Goal: Task Accomplishment & Management: Manage account settings

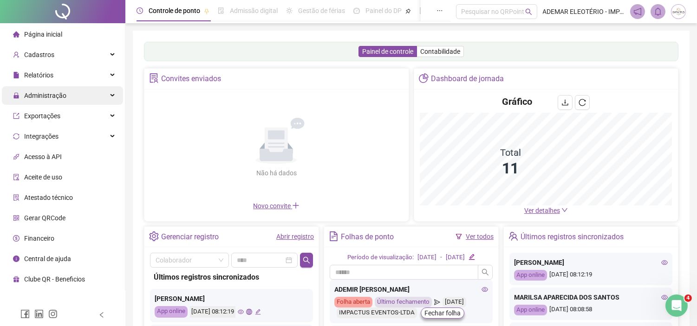
click at [108, 97] on div "Administração" at bounding box center [62, 95] width 121 height 19
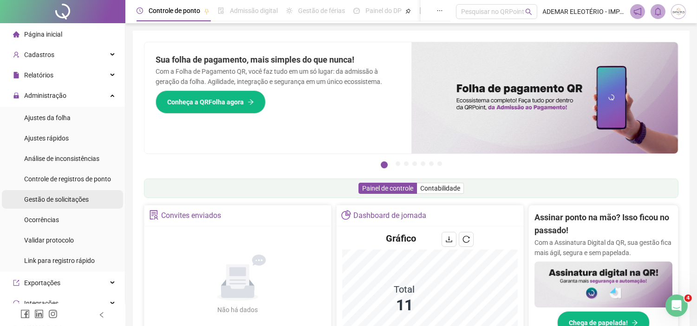
click at [62, 198] on span "Gestão de solicitações" at bounding box center [56, 199] width 65 height 7
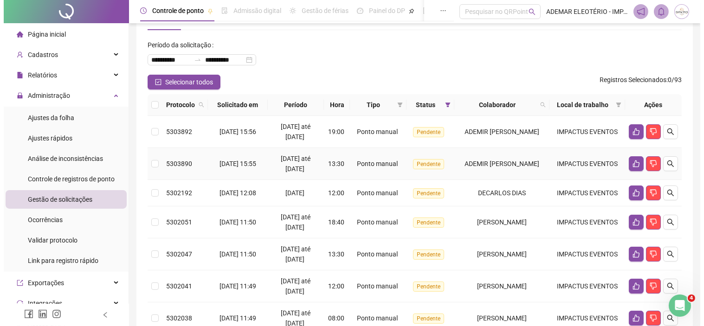
scroll to position [52, 0]
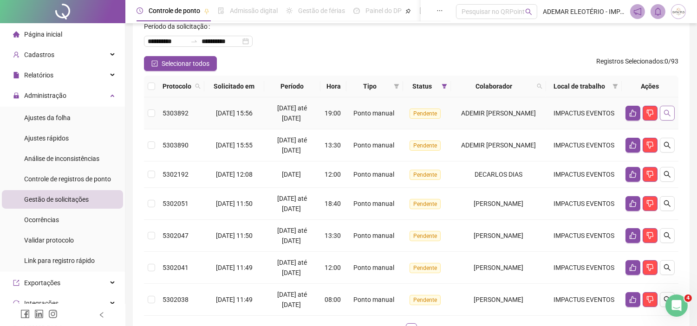
click at [667, 117] on icon "search" at bounding box center [667, 113] width 7 height 7
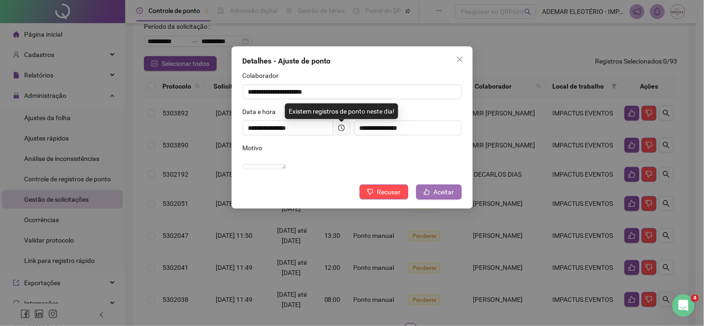
click at [448, 197] on span "Aceitar" at bounding box center [444, 192] width 20 height 10
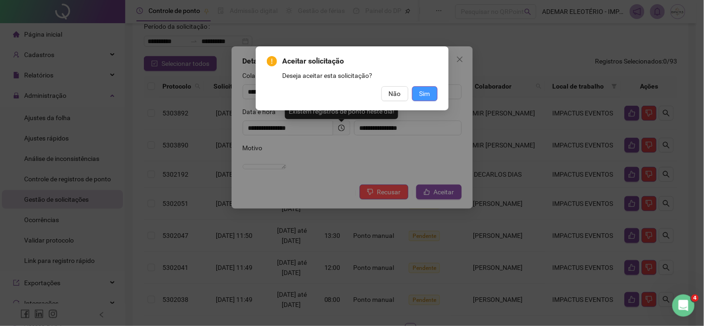
click at [416, 87] on button "Sim" at bounding box center [425, 93] width 26 height 15
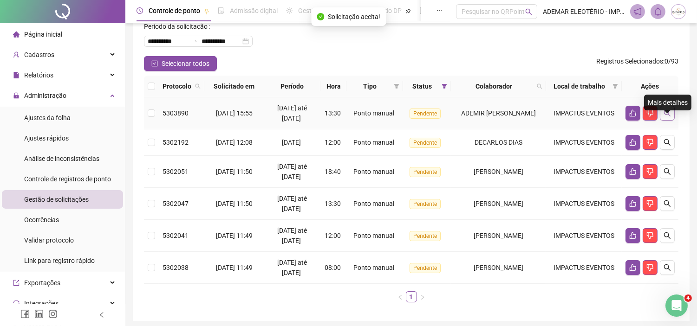
click at [670, 117] on icon "search" at bounding box center [667, 113] width 7 height 7
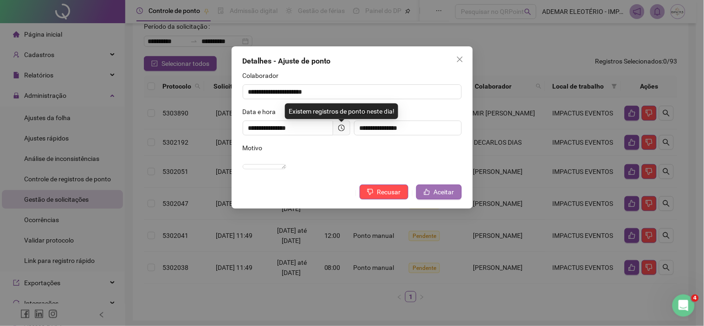
click at [452, 197] on span "Aceitar" at bounding box center [444, 192] width 20 height 10
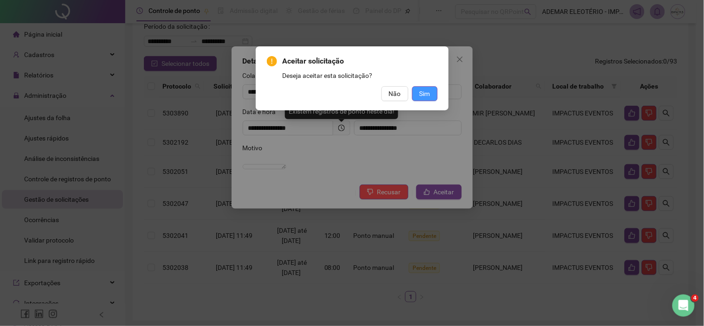
click at [425, 97] on span "Sim" at bounding box center [425, 94] width 11 height 10
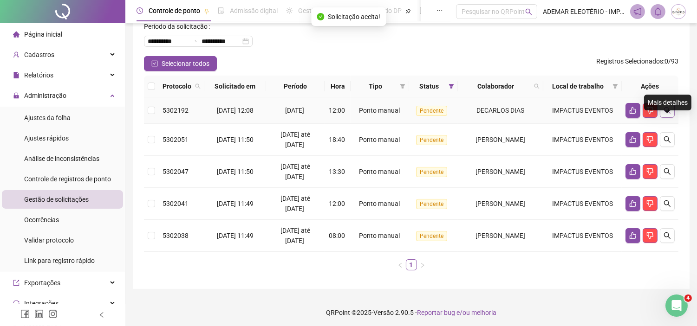
click at [665, 114] on icon "search" at bounding box center [667, 110] width 7 height 7
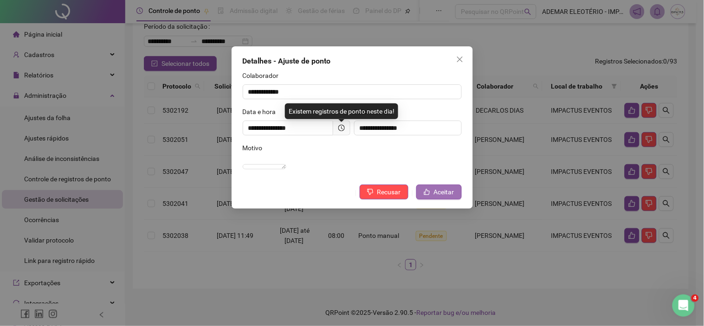
click at [437, 197] on span "Aceitar" at bounding box center [444, 192] width 20 height 10
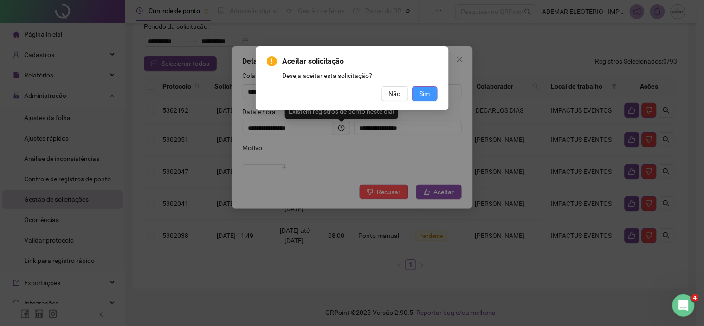
click at [429, 94] on span "Sim" at bounding box center [425, 94] width 11 height 10
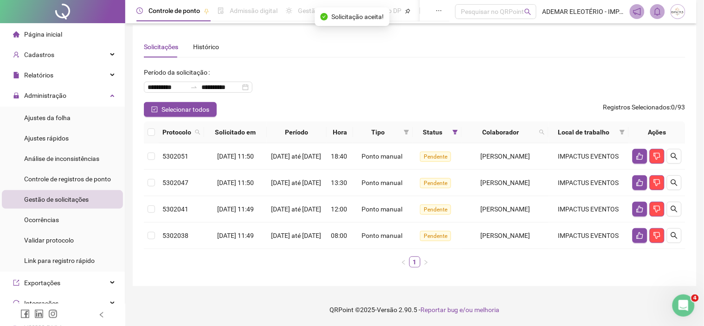
scroll to position [28, 0]
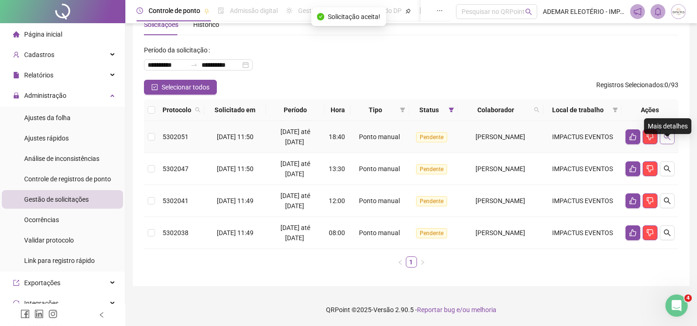
click at [664, 141] on icon "search" at bounding box center [667, 136] width 7 height 7
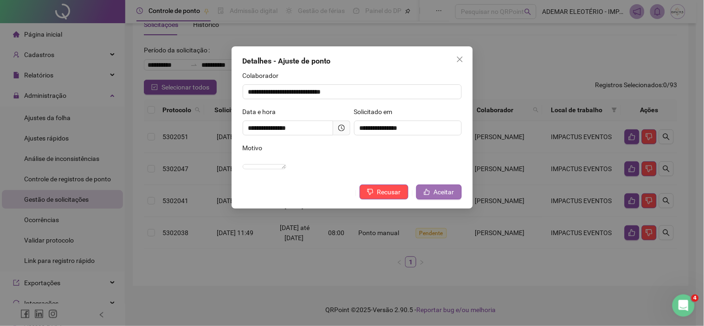
click at [434, 197] on span "Aceitar" at bounding box center [444, 192] width 20 height 10
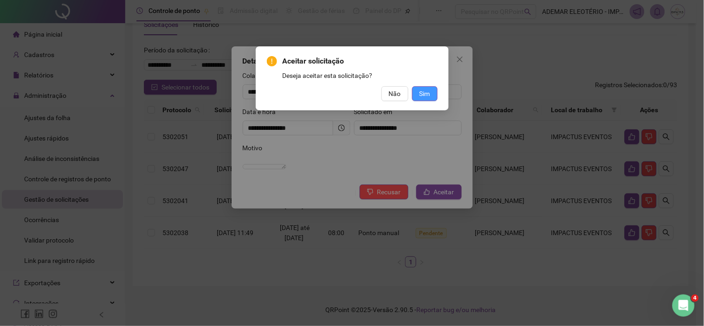
click at [422, 99] on button "Sim" at bounding box center [425, 93] width 26 height 15
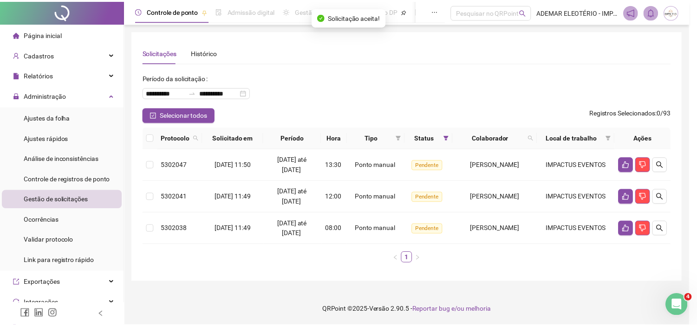
scroll to position [0, 0]
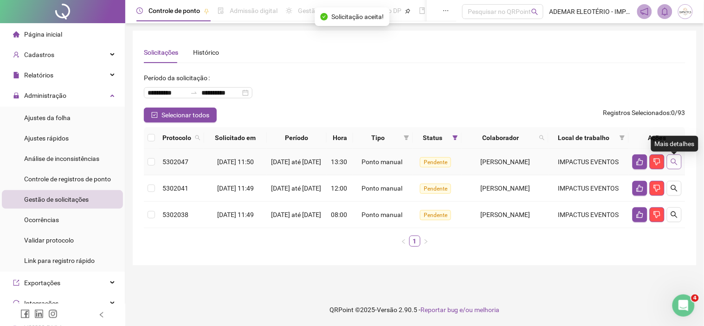
click at [671, 164] on button "button" at bounding box center [674, 162] width 15 height 15
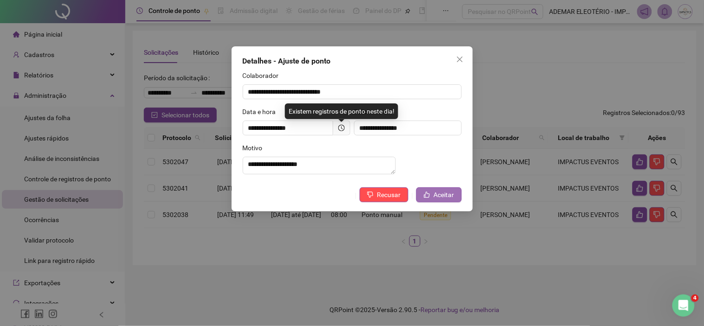
click at [457, 202] on button "Aceitar" at bounding box center [440, 195] width 46 height 15
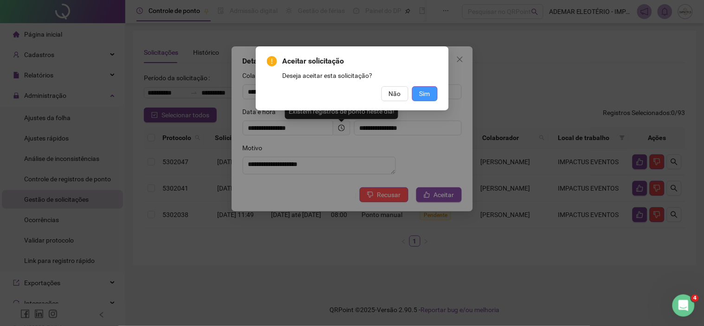
click at [421, 95] on span "Sim" at bounding box center [425, 94] width 11 height 10
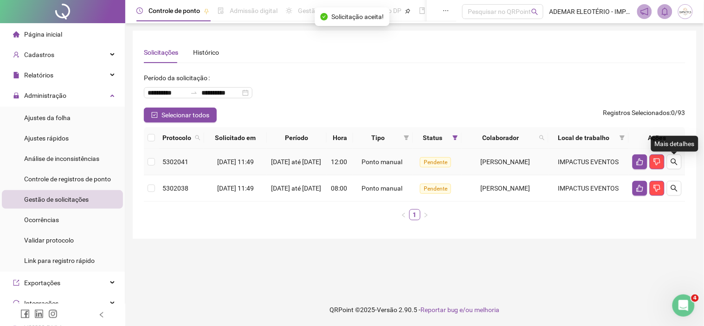
click at [675, 166] on icon "search" at bounding box center [674, 161] width 7 height 7
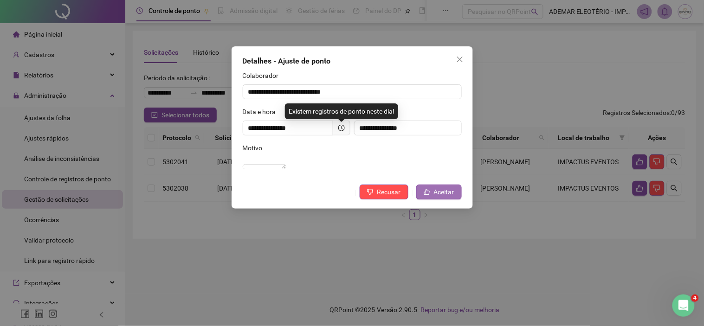
click at [439, 197] on span "Aceitar" at bounding box center [444, 192] width 20 height 10
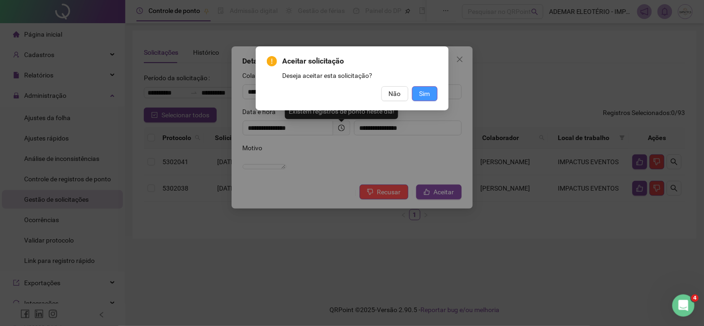
click at [424, 95] on span "Sim" at bounding box center [425, 94] width 11 height 10
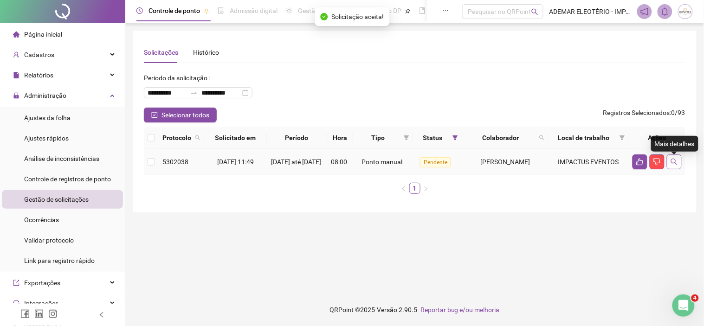
click at [677, 165] on icon "search" at bounding box center [674, 161] width 7 height 7
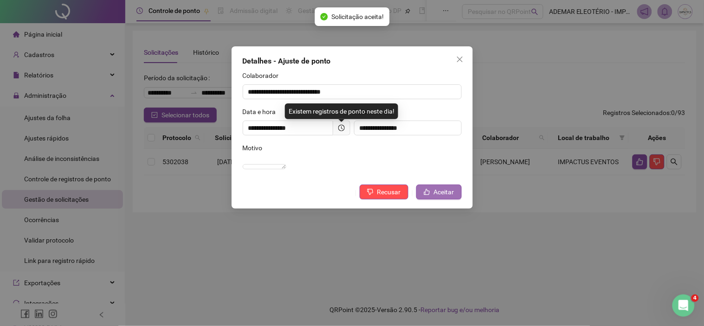
click at [449, 197] on span "Aceitar" at bounding box center [444, 192] width 20 height 10
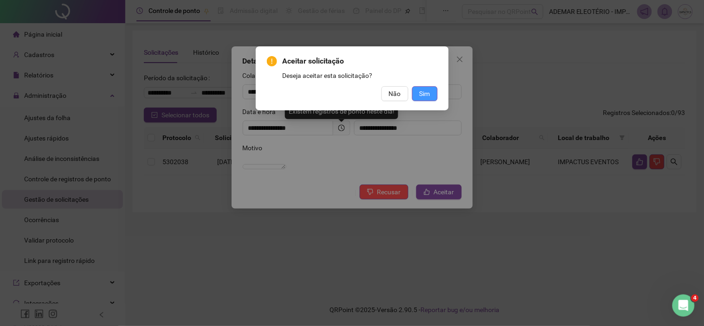
click at [423, 97] on span "Sim" at bounding box center [425, 94] width 11 height 10
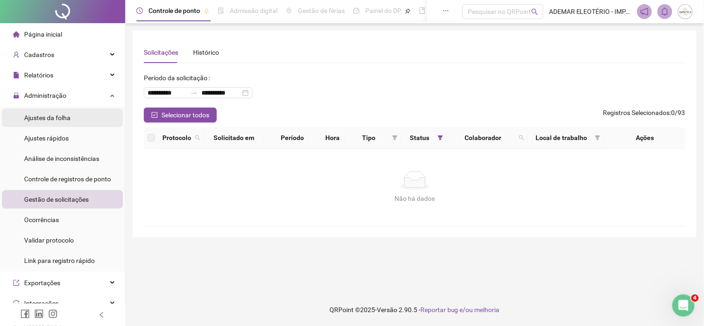
click at [54, 117] on span "Ajustes da folha" at bounding box center [47, 117] width 46 height 7
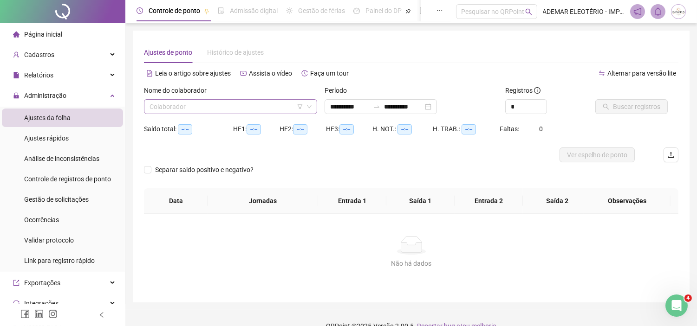
type input "**********"
click at [253, 111] on input "search" at bounding box center [227, 107] width 154 height 14
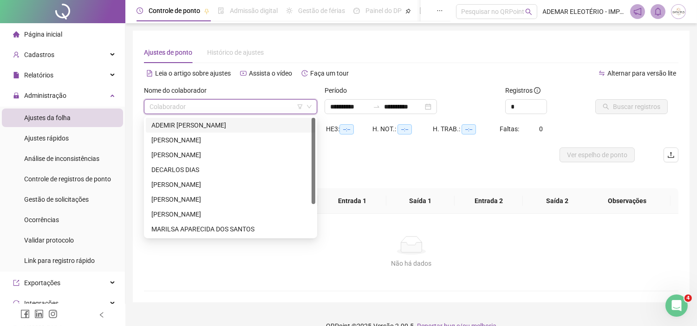
click at [195, 120] on div "ADEMIR MANOEL ELEOTÉRIO" at bounding box center [230, 125] width 158 height 10
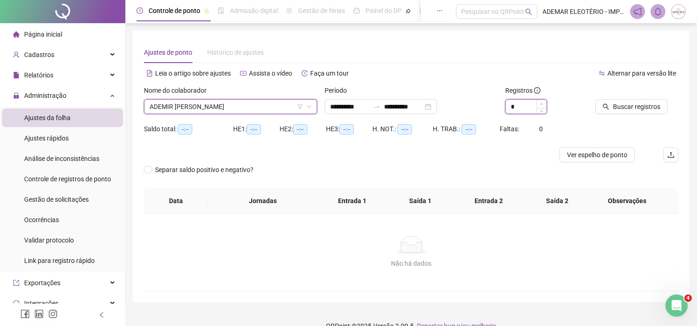
type input "*"
click at [540, 103] on icon "up" at bounding box center [541, 104] width 3 height 3
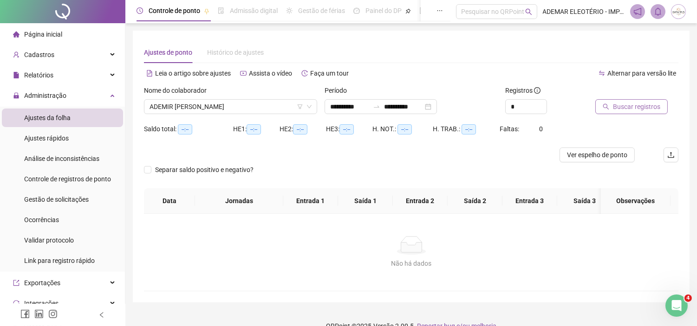
click at [639, 113] on button "Buscar registros" at bounding box center [631, 106] width 72 height 15
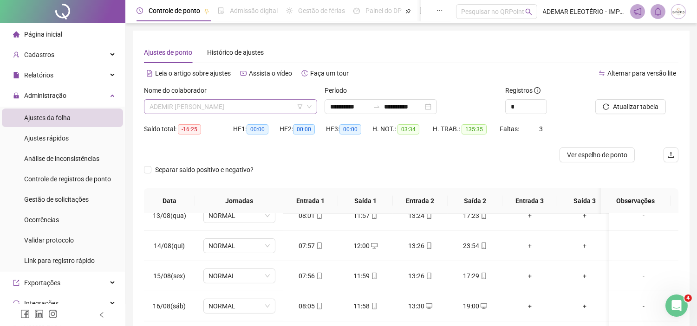
click at [261, 107] on span "ADEMIR MANOEL ELEOTÉRIO" at bounding box center [231, 107] width 162 height 14
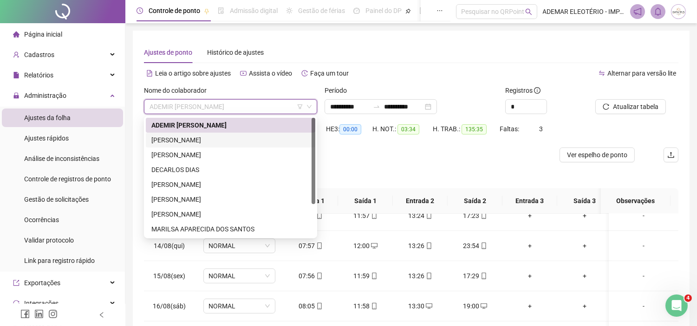
click at [183, 140] on div "ANDERSON JOSÉ DOS SANTOS" at bounding box center [230, 140] width 158 height 10
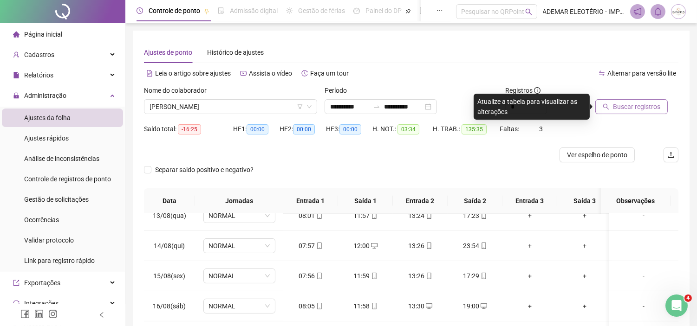
click at [632, 110] on span "Buscar registros" at bounding box center [636, 107] width 47 height 10
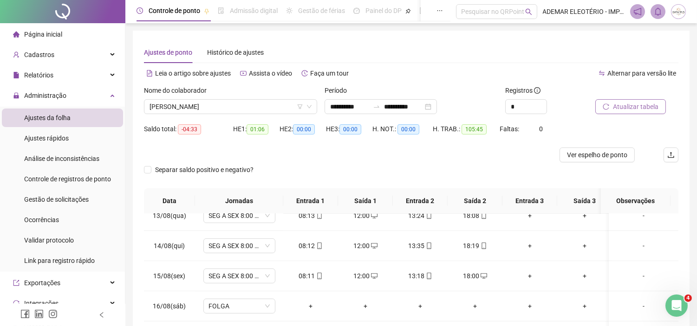
scroll to position [137, 0]
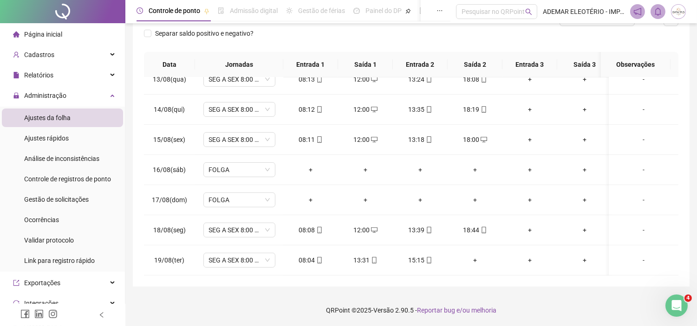
drag, startPoint x: 704, startPoint y: 240, endPoint x: 18, endPoint y: 2, distance: 725.7
click at [472, 255] on div "+" at bounding box center [475, 260] width 40 height 10
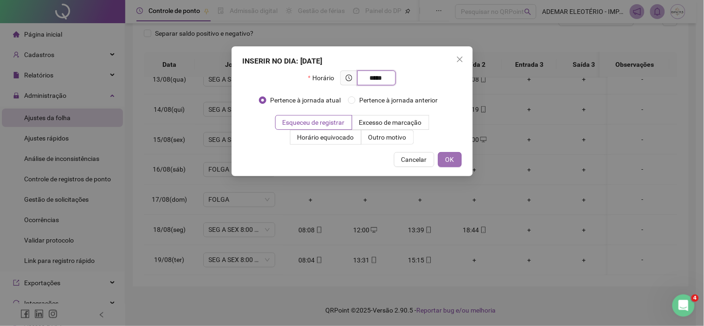
type input "*****"
click at [454, 164] on span "OK" at bounding box center [450, 160] width 9 height 10
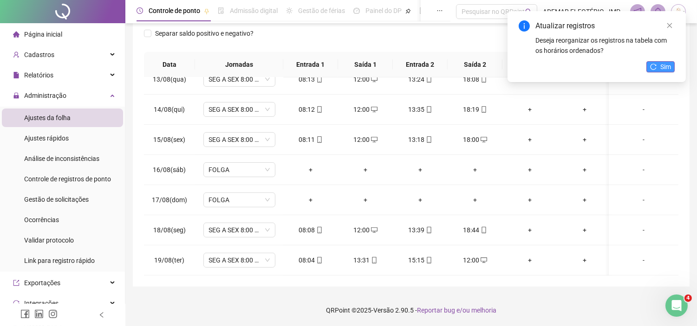
click at [661, 69] on span "Sim" at bounding box center [665, 67] width 11 height 10
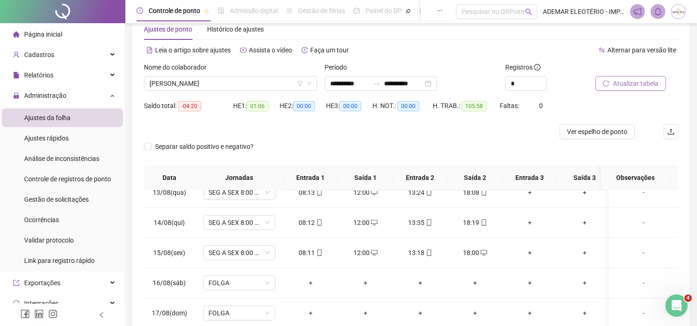
scroll to position [0, 0]
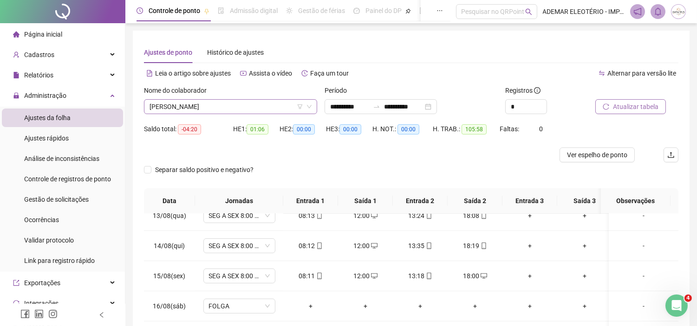
click at [268, 106] on span "ANDERSON JOSÉ DOS SANTOS" at bounding box center [231, 107] width 162 height 14
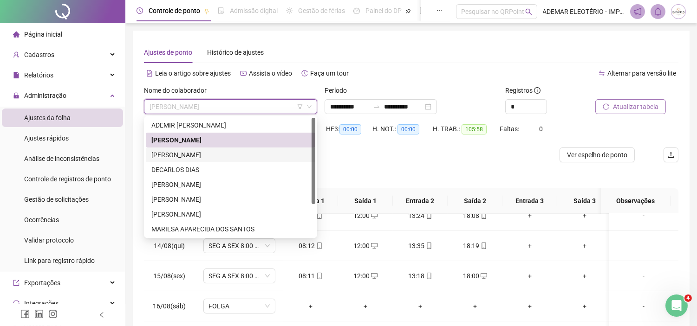
click at [195, 152] on div "CARLOS CRISTIANO DE LIMA" at bounding box center [230, 155] width 158 height 10
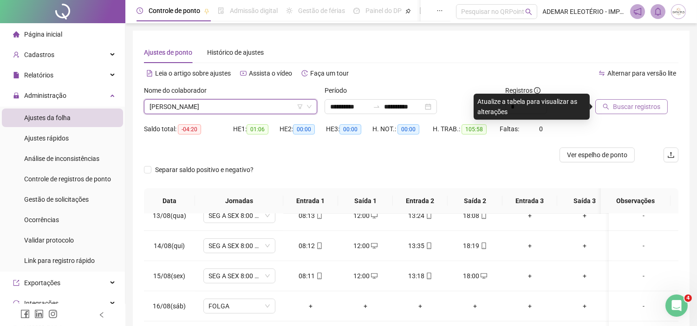
click at [642, 109] on span "Buscar registros" at bounding box center [636, 107] width 47 height 10
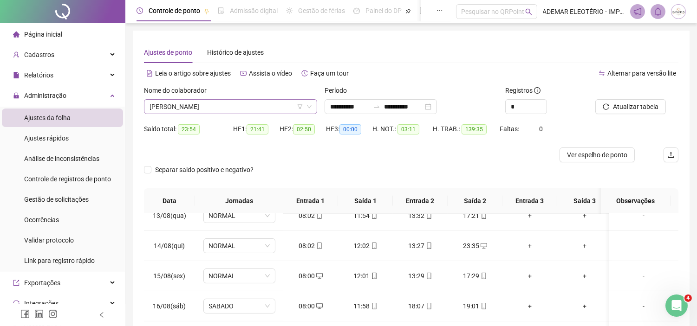
click at [269, 101] on span "CARLOS CRISTIANO DE LIMA" at bounding box center [231, 107] width 162 height 14
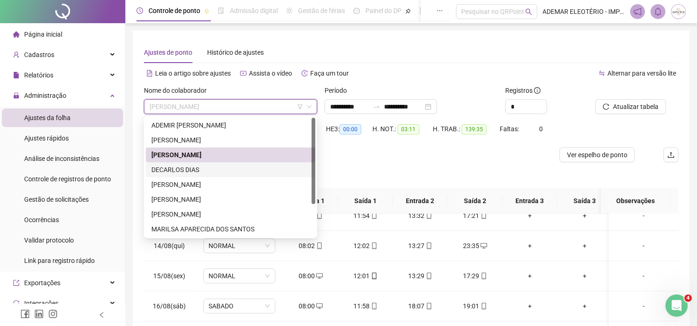
click at [168, 166] on div "DECARLOS DIAS" at bounding box center [230, 170] width 158 height 10
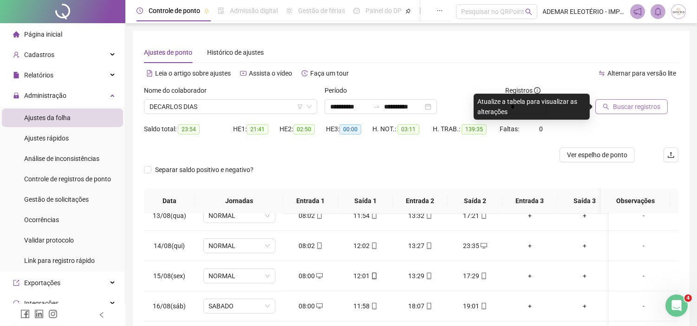
click at [633, 104] on span "Buscar registros" at bounding box center [636, 107] width 47 height 10
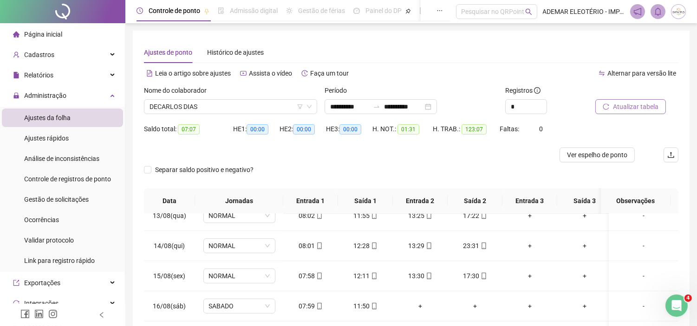
scroll to position [137, 0]
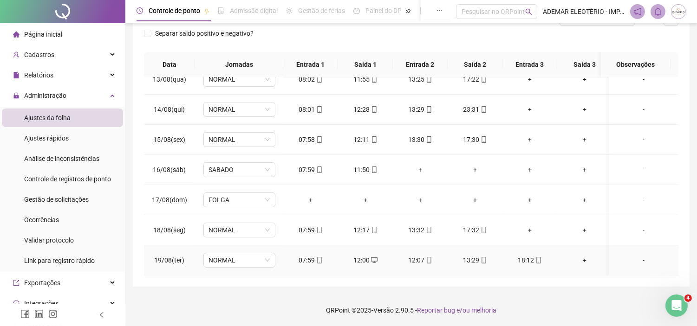
click at [368, 255] on div "12:00" at bounding box center [365, 260] width 40 height 10
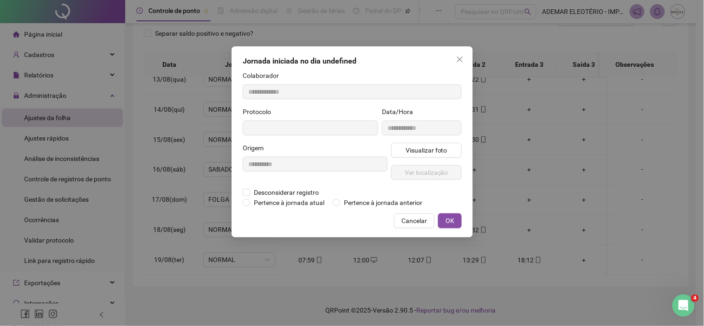
type input "**********"
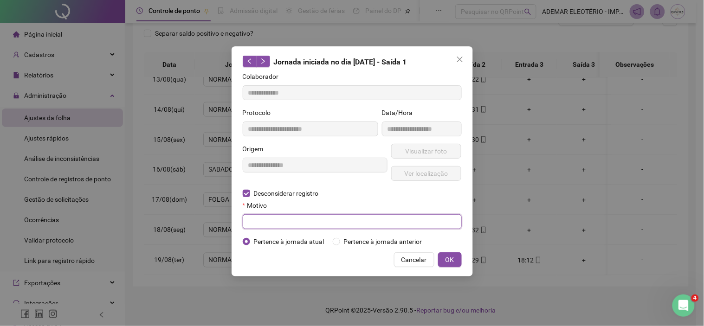
click at [282, 226] on input "text" at bounding box center [352, 222] width 219 height 15
type input "**********"
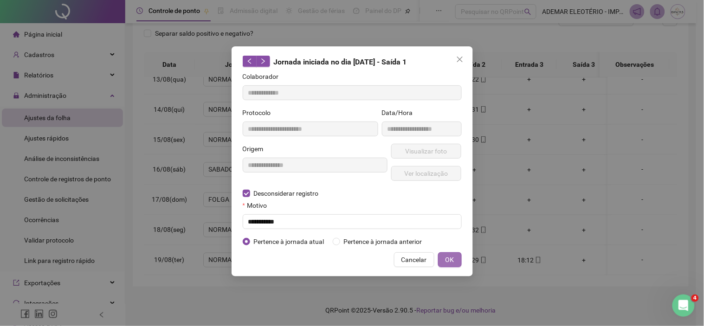
click at [454, 257] on button "OK" at bounding box center [450, 260] width 24 height 15
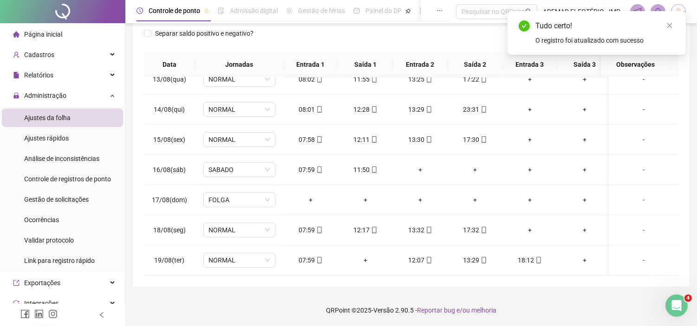
scroll to position [0, 0]
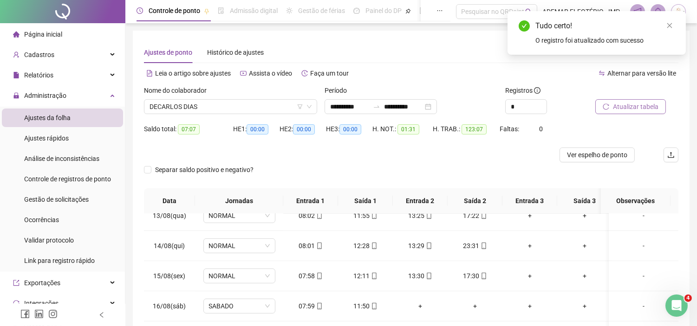
click at [623, 112] on button "Atualizar tabela" at bounding box center [630, 106] width 71 height 15
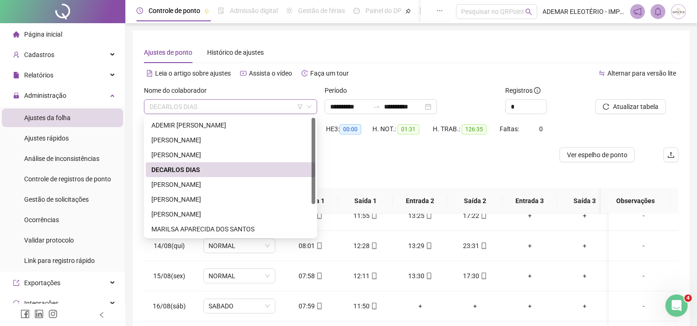
click at [235, 110] on span "DECARLOS DIAS" at bounding box center [231, 107] width 162 height 14
click at [163, 182] on div "EVANDRO ROSSI" at bounding box center [230, 185] width 158 height 10
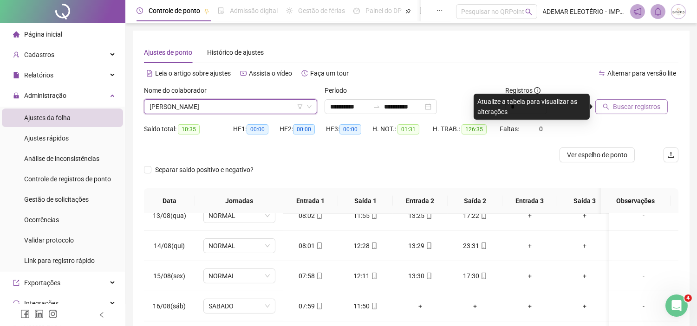
click at [630, 107] on span "Buscar registros" at bounding box center [636, 107] width 47 height 10
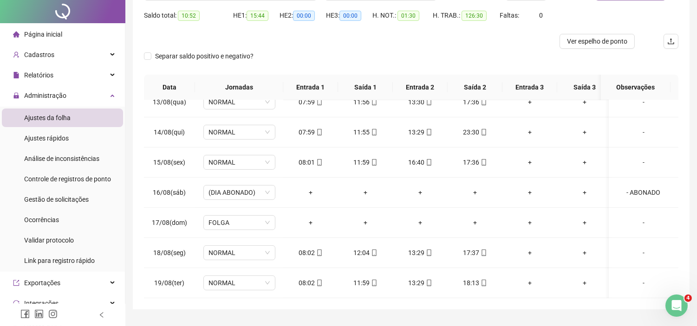
scroll to position [137, 0]
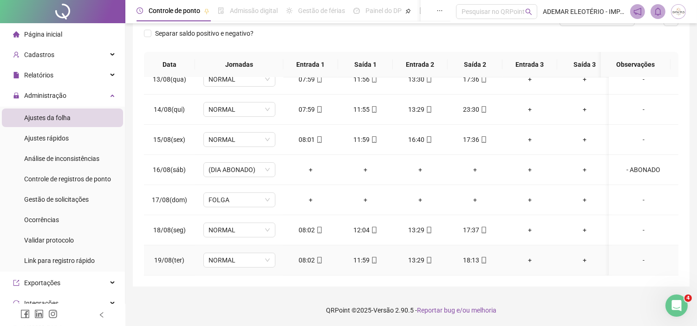
click at [486, 257] on icon "mobile" at bounding box center [484, 260] width 7 height 7
type input "**********"
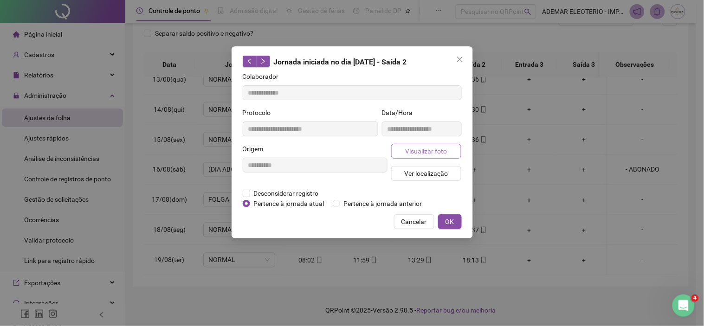
click at [421, 150] on span "Visualizar foto" at bounding box center [426, 151] width 42 height 10
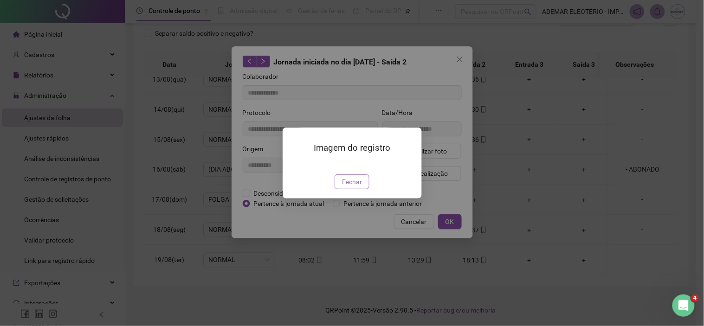
click at [346, 187] on span "Fechar" at bounding box center [352, 182] width 20 height 10
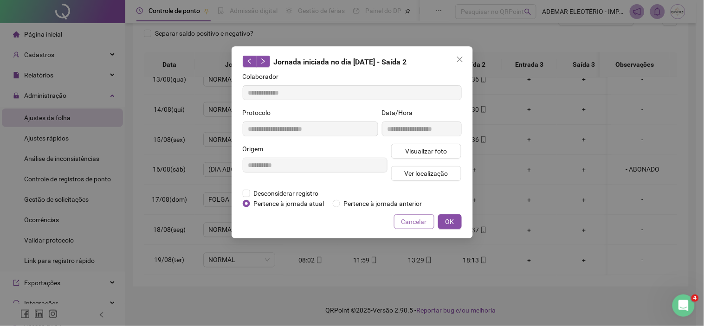
click at [406, 217] on span "Cancelar" at bounding box center [415, 222] width 26 height 10
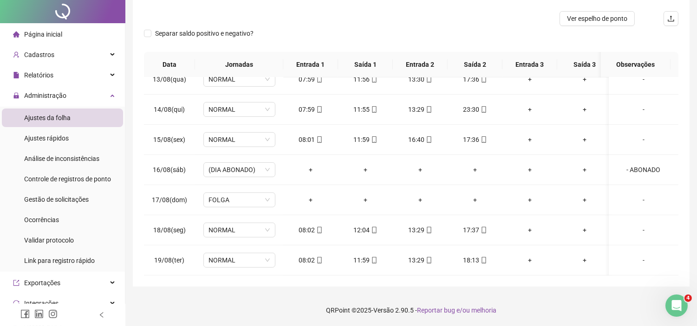
scroll to position [0, 0]
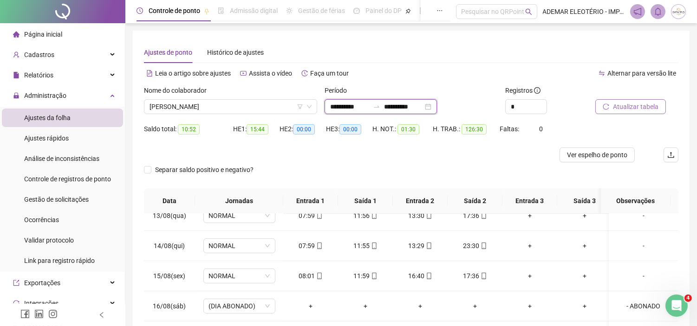
click at [347, 109] on input "**********" at bounding box center [349, 107] width 39 height 10
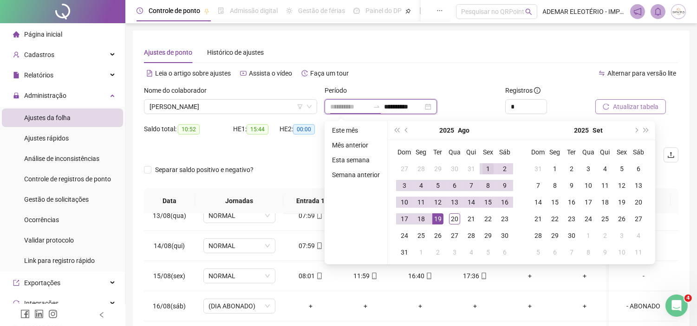
type input "**********"
click at [485, 168] on div "1" at bounding box center [487, 168] width 11 height 11
type input "**********"
click at [454, 220] on div "20" at bounding box center [454, 219] width 11 height 11
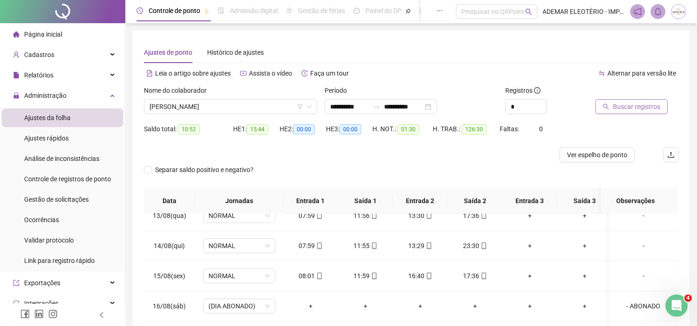
click at [647, 104] on span "Buscar registros" at bounding box center [636, 107] width 47 height 10
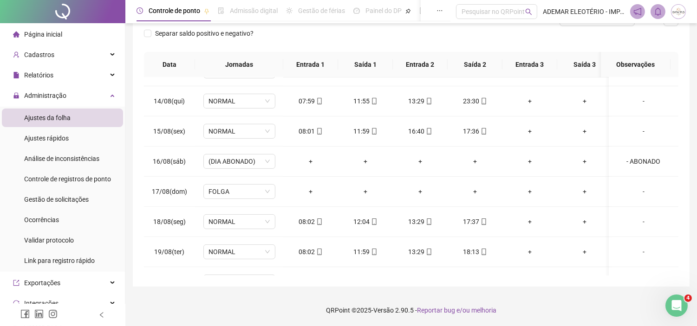
scroll to position [414, 0]
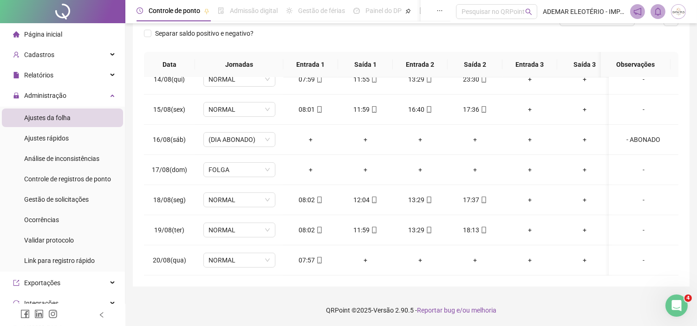
drag, startPoint x: 677, startPoint y: 226, endPoint x: 5, endPoint y: 18, distance: 703.3
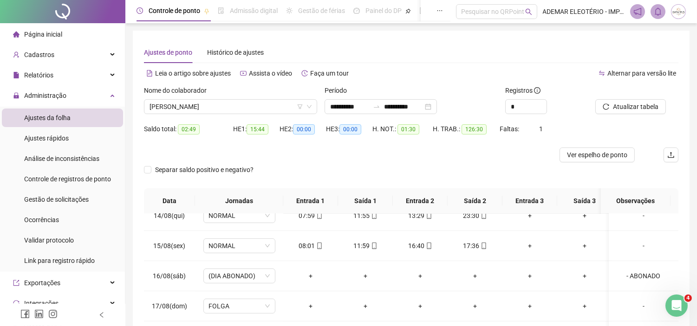
scroll to position [137, 0]
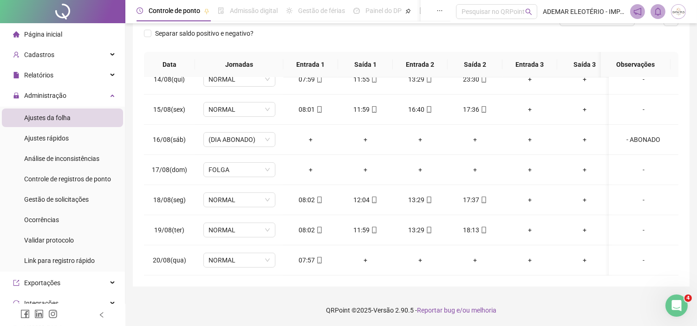
drag, startPoint x: 701, startPoint y: 85, endPoint x: 10, endPoint y: 18, distance: 694.2
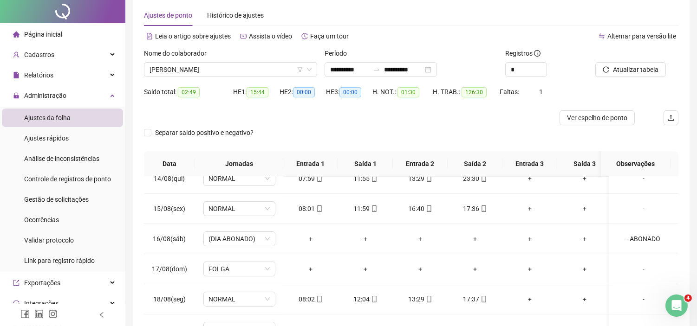
scroll to position [0, 0]
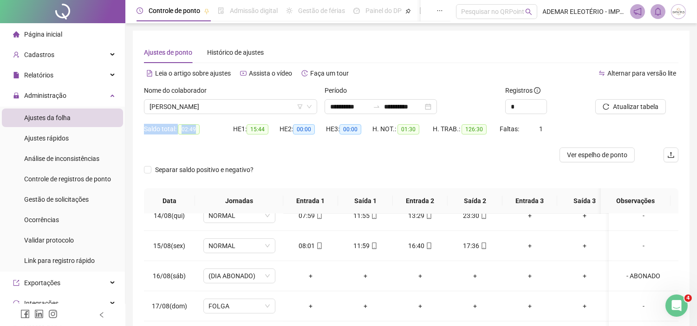
drag, startPoint x: 144, startPoint y: 129, endPoint x: 202, endPoint y: 132, distance: 58.1
click at [199, 132] on div "Saldo total: 02:49" at bounding box center [188, 129] width 89 height 11
click at [184, 146] on div "Saldo total: 02:49" at bounding box center [188, 135] width 89 height 26
drag, startPoint x: 545, startPoint y: 128, endPoint x: 169, endPoint y: 140, distance: 376.3
click at [244, 129] on div "Saldo total: 02:49 HE 1: 15:44 HE 2: 00:00 HE 3: 00:00 H. NOT.: 01:30 H. TRAB.:…" at bounding box center [411, 135] width 534 height 26
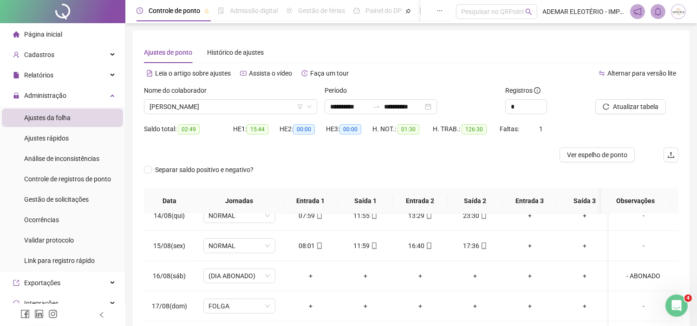
click at [157, 140] on div "Saldo total: 02:49" at bounding box center [188, 135] width 89 height 26
drag, startPoint x: 140, startPoint y: 126, endPoint x: 568, endPoint y: 128, distance: 428.1
click at [530, 131] on div "**********" at bounding box center [411, 227] width 557 height 393
drag, startPoint x: 579, startPoint y: 126, endPoint x: 555, endPoint y: 129, distance: 24.3
click at [579, 127] on div "Saldo total: 02:49 HE 1: 15:44 HE 2: 00:00 HE 3: 00:00 H. NOT.: 01:30 H. TRAB.:…" at bounding box center [411, 135] width 534 height 26
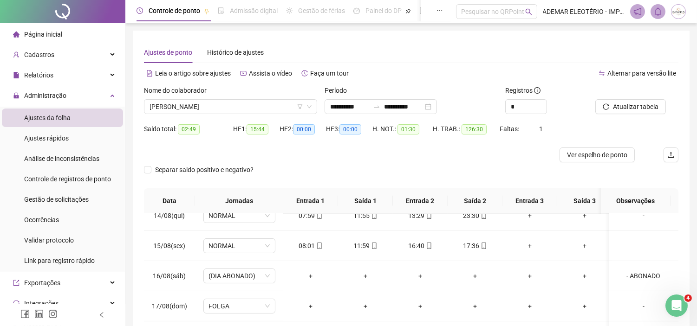
click at [573, 131] on div "Saldo total: 02:49 HE 1: 15:44 HE 2: 00:00 HE 3: 00:00 H. NOT.: 01:30 H. TRAB.:…" at bounding box center [411, 135] width 534 height 26
drag, startPoint x: 183, startPoint y: 143, endPoint x: 369, endPoint y: 144, distance: 185.7
click at [368, 144] on div "Saldo total: 02:49 HE 1: 15:44 HE 2: 00:00 HE 3: 00:00 H. NOT.: 01:30 H. TRAB.:…" at bounding box center [411, 135] width 534 height 26
click at [441, 151] on div at bounding box center [344, 155] width 401 height 15
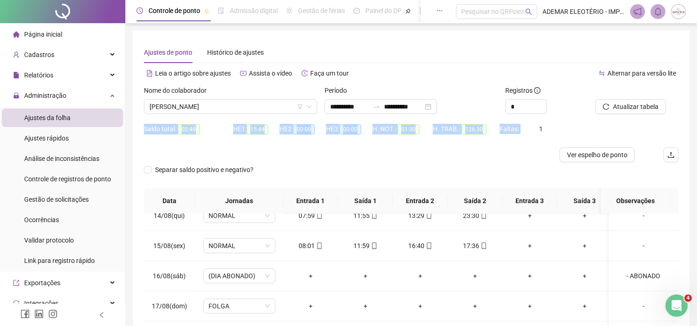
drag, startPoint x: 140, startPoint y: 129, endPoint x: 544, endPoint y: 144, distance: 404.3
click at [542, 144] on div "**********" at bounding box center [411, 227] width 557 height 393
click at [548, 144] on div "Saldo total: 02:49 HE 1: 15:44 HE 2: 00:00 HE 3: 00:00 H. NOT.: 01:30 H. TRAB.:…" at bounding box center [411, 135] width 534 height 26
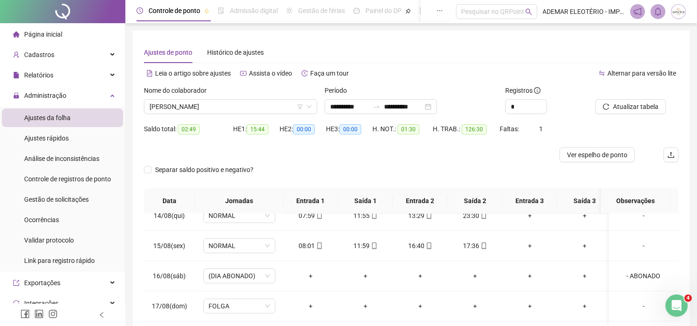
click at [479, 145] on div "H. TRAB.: 126:30" at bounding box center [466, 135] width 67 height 26
click at [268, 104] on span "EVANDRO ROSSI" at bounding box center [231, 107] width 162 height 14
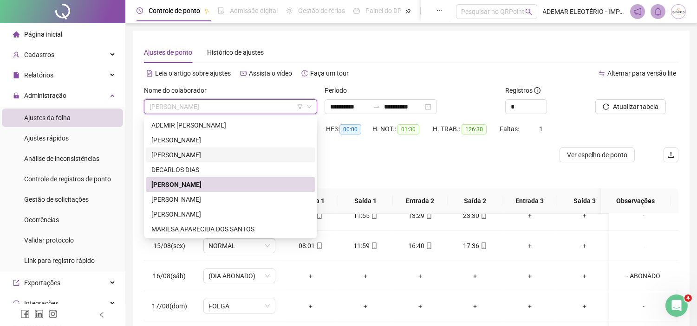
click at [184, 156] on div "CARLOS CRISTIANO DE LIMA" at bounding box center [230, 155] width 158 height 10
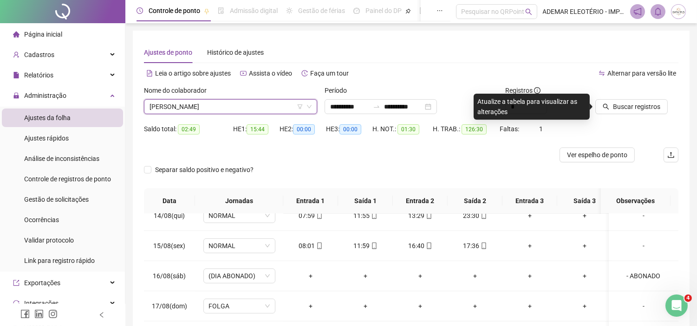
click at [267, 106] on span "CARLOS CRISTIANO DE LIMA" at bounding box center [231, 107] width 162 height 14
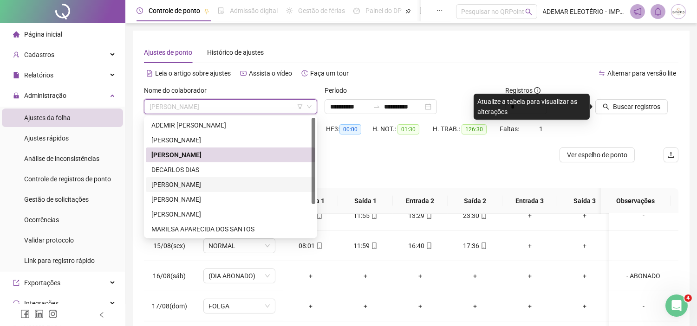
scroll to position [44, 0]
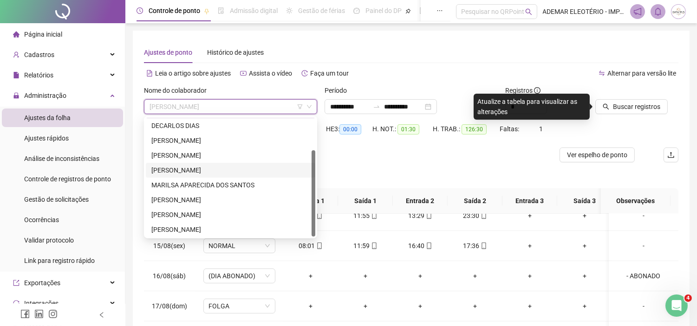
click at [195, 169] on div "JONATAN DA ROCHA AUGUSTINHO" at bounding box center [230, 170] width 158 height 10
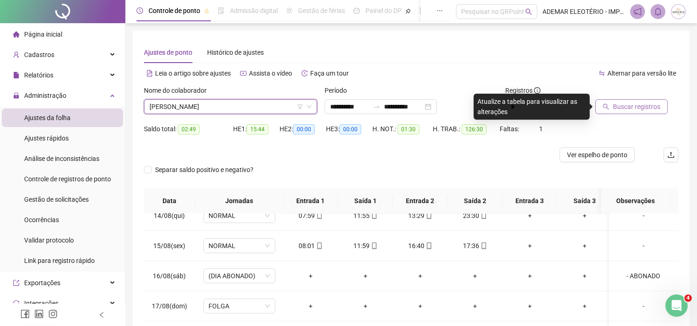
click at [645, 100] on button "Buscar registros" at bounding box center [631, 106] width 72 height 15
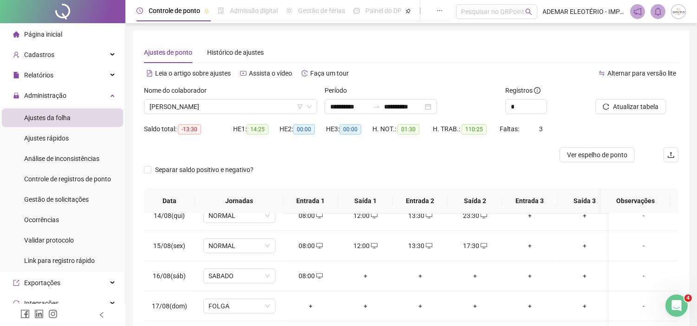
scroll to position [137, 0]
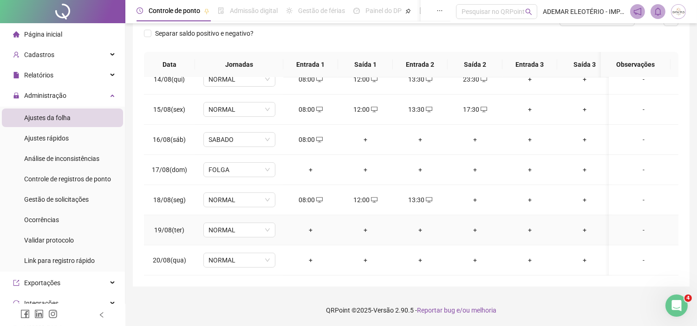
click at [313, 225] on div "+" at bounding box center [311, 230] width 40 height 10
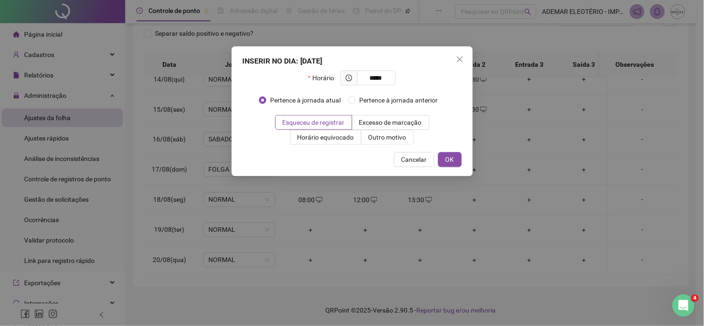
type input "*****"
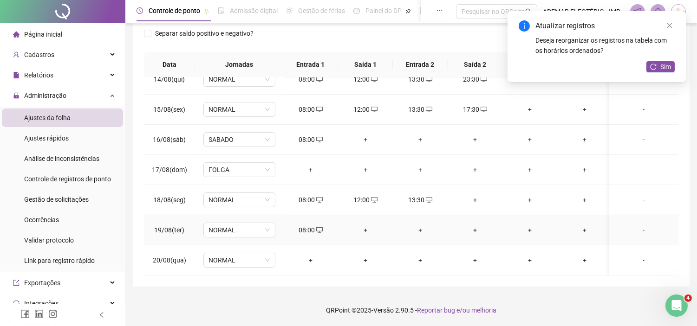
click at [364, 225] on div "+" at bounding box center [365, 230] width 40 height 10
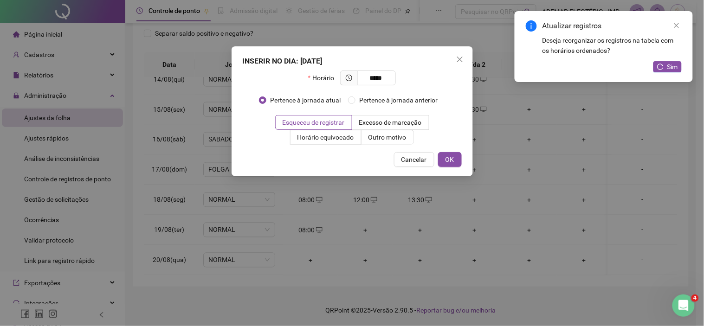
type input "*****"
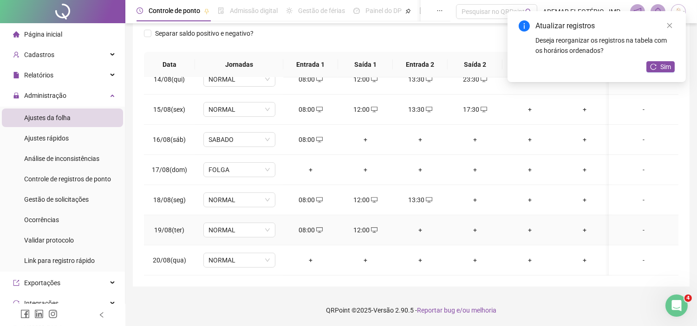
click at [419, 225] on div "+" at bounding box center [420, 230] width 40 height 10
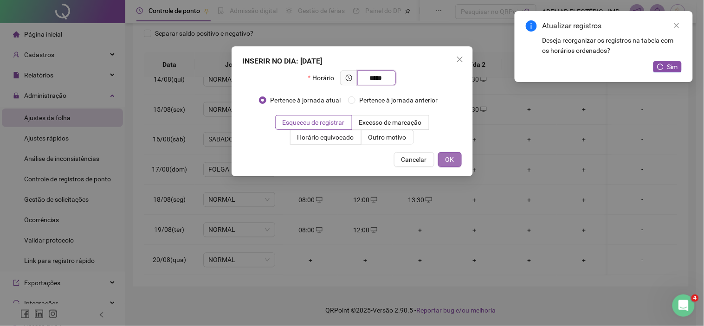
type input "*****"
click at [453, 156] on span "OK" at bounding box center [450, 160] width 9 height 10
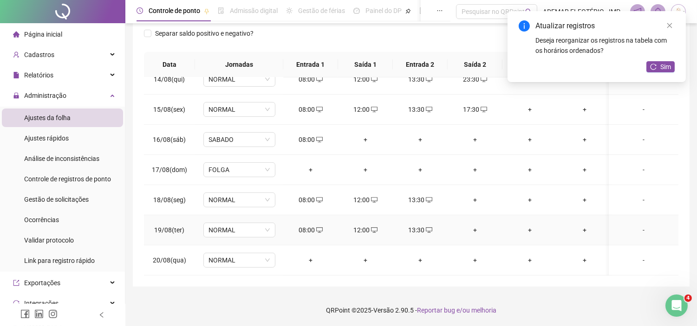
click at [471, 225] on div "+" at bounding box center [475, 230] width 40 height 10
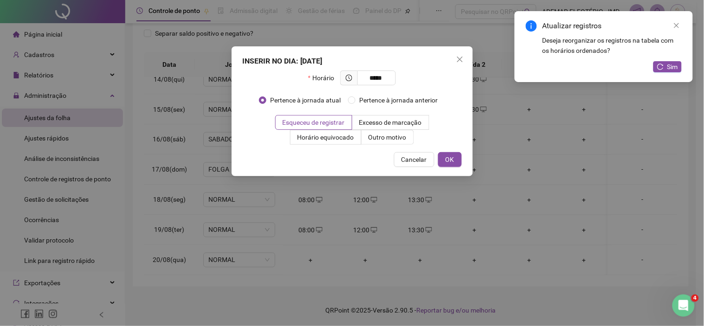
type input "*****"
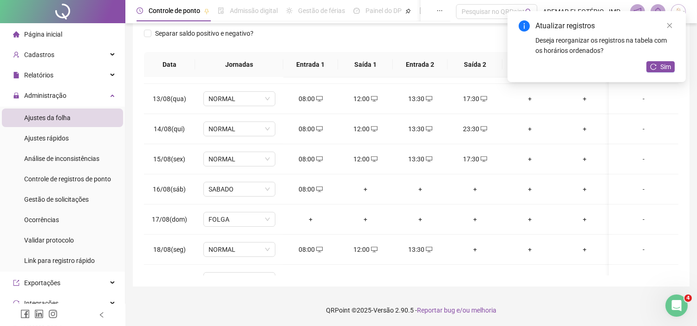
scroll to position [414, 0]
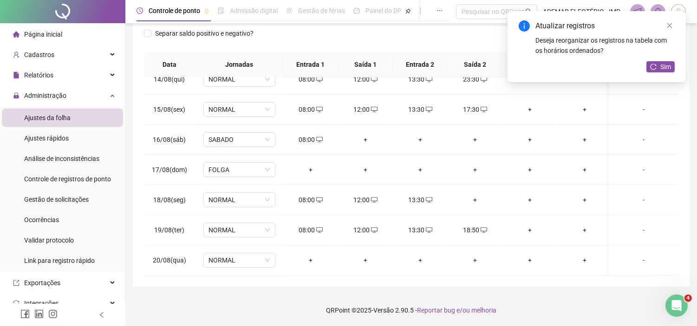
drag, startPoint x: 676, startPoint y: 245, endPoint x: 5, endPoint y: 1, distance: 714.1
click at [656, 68] on icon "reload" at bounding box center [653, 67] width 7 height 7
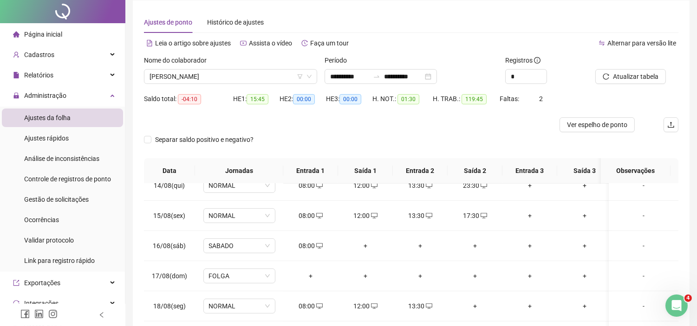
scroll to position [0, 0]
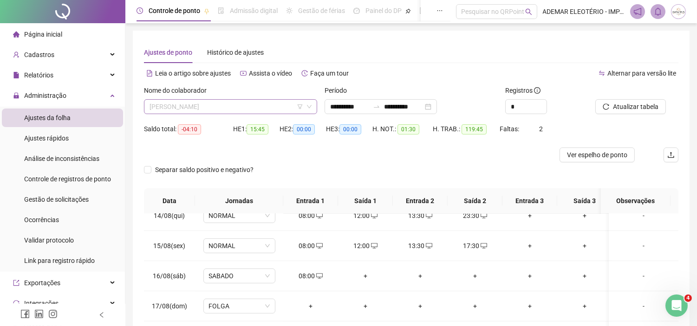
click at [249, 104] on span "JONATAN DA ROCHA AUGUSTINHO" at bounding box center [231, 107] width 162 height 14
click at [220, 112] on span "JONATAN DA ROCHA AUGUSTINHO" at bounding box center [231, 107] width 162 height 14
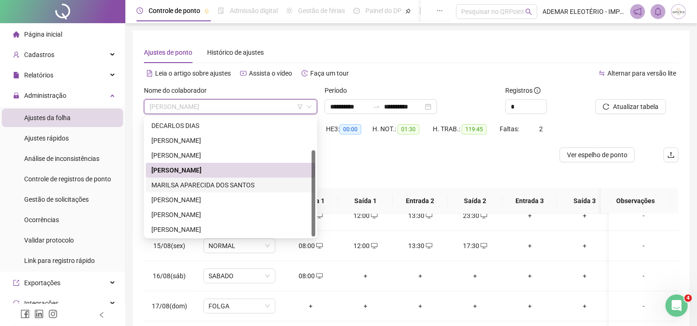
click at [175, 183] on div "MARILSA APARECIDA DOS SANTOS" at bounding box center [230, 185] width 158 height 10
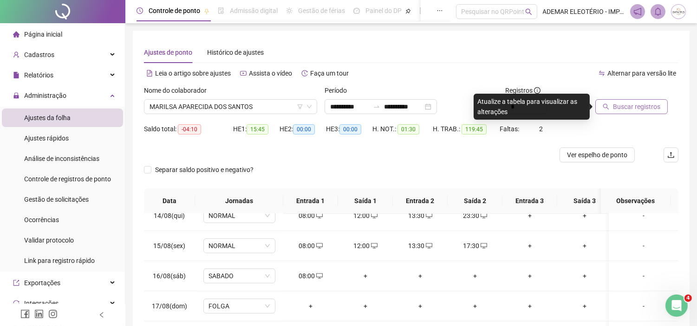
click at [638, 103] on span "Buscar registros" at bounding box center [636, 107] width 47 height 10
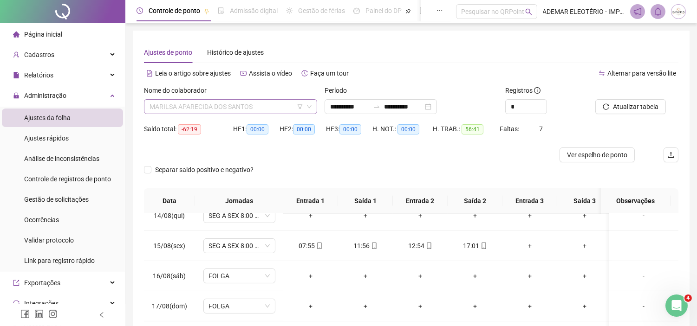
click at [216, 106] on span "MARILSA APARECIDA DOS SANTOS" at bounding box center [231, 107] width 162 height 14
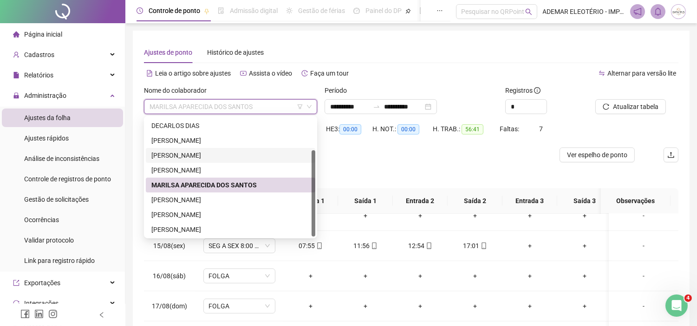
click at [190, 154] on div "GUILHERME DE OLIVEIRA" at bounding box center [230, 155] width 158 height 10
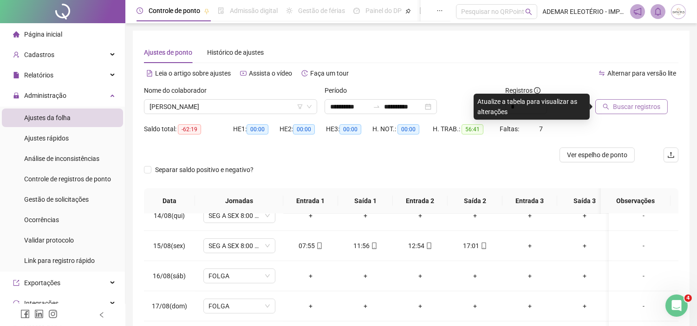
click at [639, 102] on span "Buscar registros" at bounding box center [636, 107] width 47 height 10
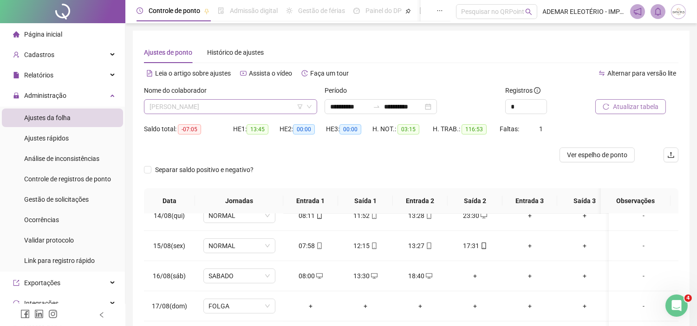
click at [219, 104] on span "GUILHERME DE OLIVEIRA" at bounding box center [231, 107] width 162 height 14
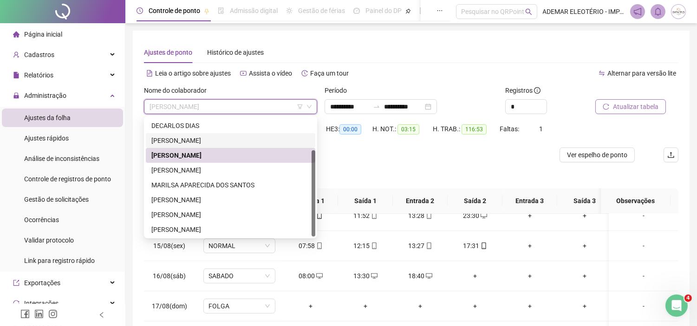
click at [186, 137] on div "EVANDRO ROSSI" at bounding box center [230, 141] width 158 height 10
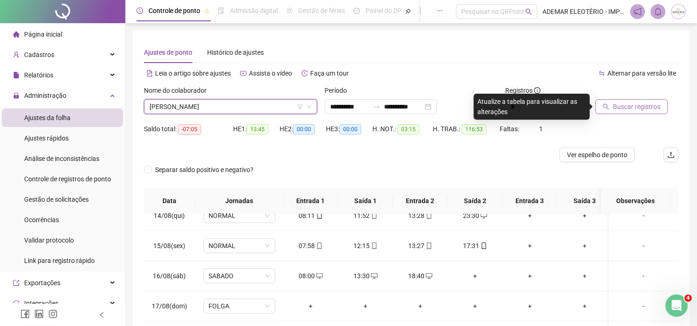
click at [640, 109] on span "Buscar registros" at bounding box center [636, 107] width 47 height 10
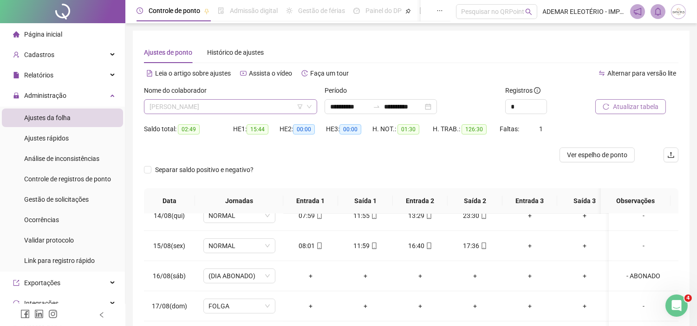
click at [245, 112] on span "EVANDRO ROSSI" at bounding box center [231, 107] width 162 height 14
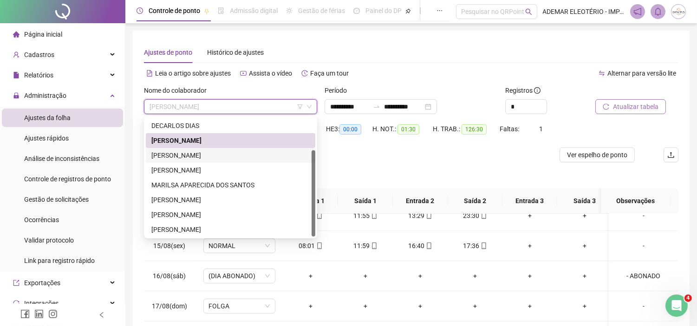
click at [173, 154] on div "GUILHERME DE OLIVEIRA" at bounding box center [230, 155] width 158 height 10
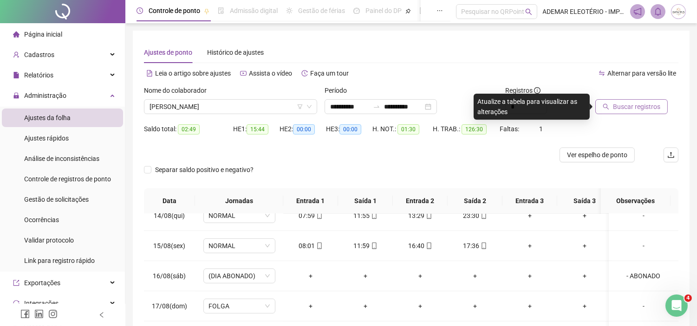
click at [625, 110] on span "Buscar registros" at bounding box center [636, 107] width 47 height 10
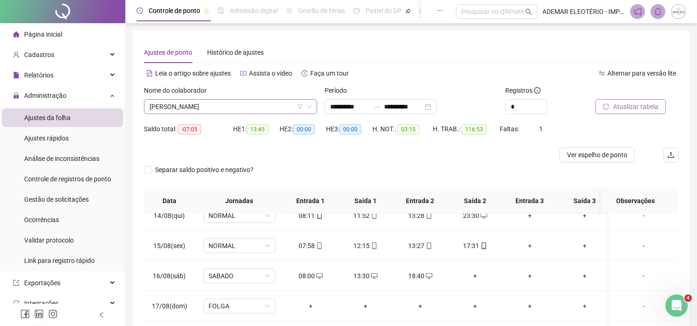
click at [230, 104] on span "GUILHERME DE OLIVEIRA" at bounding box center [231, 107] width 162 height 14
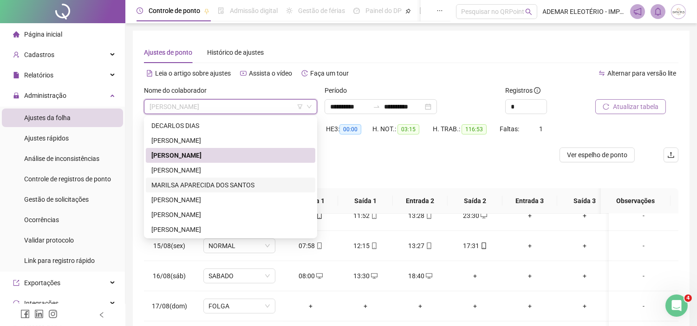
click at [176, 189] on div "MARILSA APARECIDA DOS SANTOS" at bounding box center [230, 185] width 158 height 10
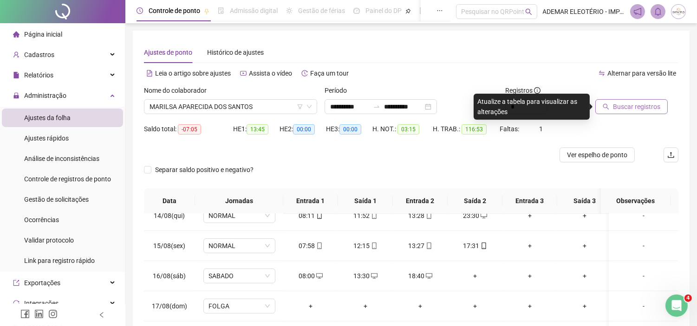
click at [635, 104] on span "Buscar registros" at bounding box center [636, 107] width 47 height 10
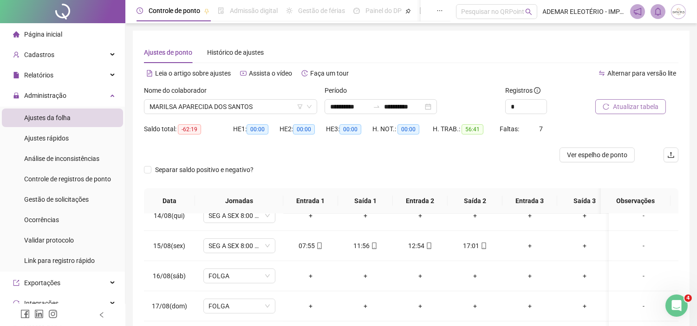
scroll to position [137, 0]
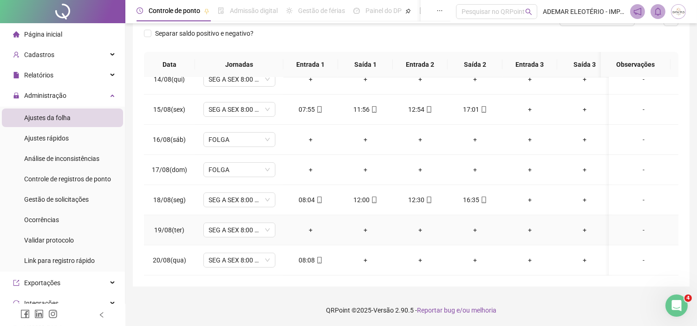
click at [640, 225] on div "-" at bounding box center [643, 230] width 55 height 10
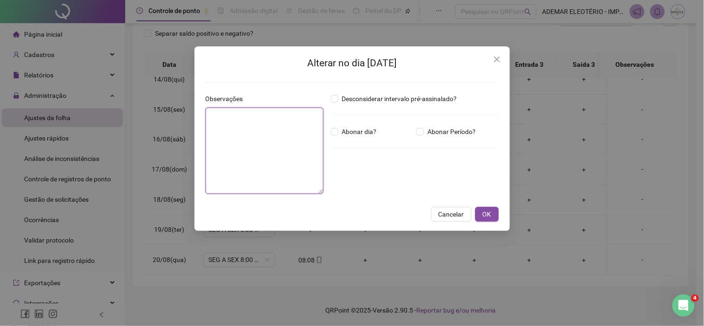
click at [231, 138] on textarea at bounding box center [265, 151] width 118 height 86
type textarea "**********"
click at [487, 216] on span "OK" at bounding box center [487, 214] width 9 height 10
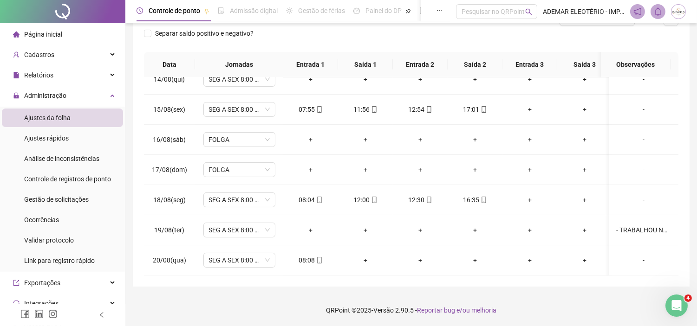
scroll to position [0, 0]
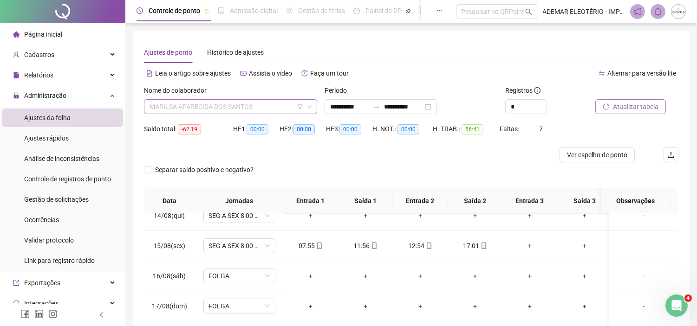
click at [259, 107] on span "MARILSA APARECIDA DOS SANTOS" at bounding box center [231, 107] width 162 height 14
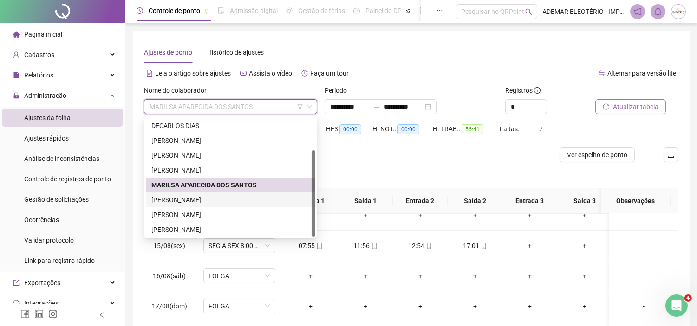
click at [183, 205] on div "ROBERTO ANTONIO GONZALEZ COELLO" at bounding box center [230, 200] width 158 height 10
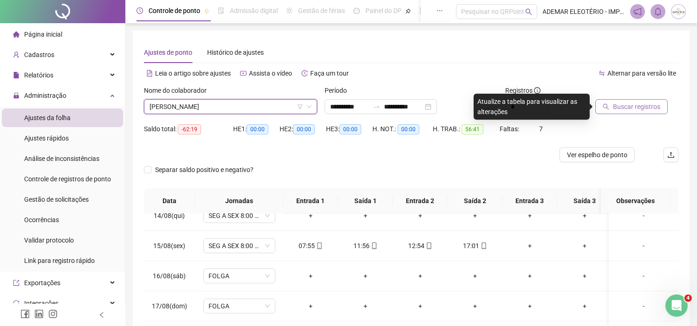
click at [648, 108] on span "Buscar registros" at bounding box center [636, 107] width 47 height 10
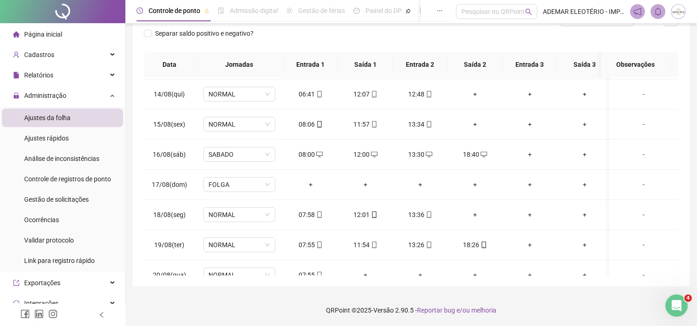
scroll to position [414, 0]
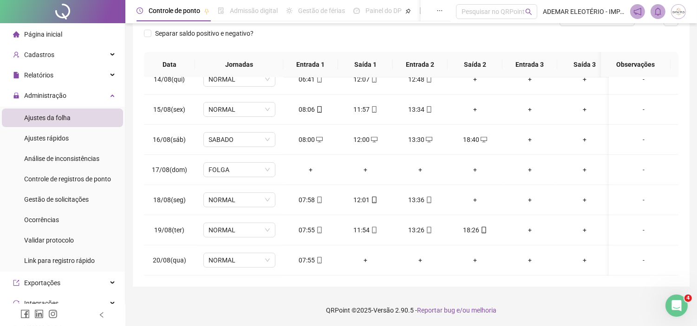
drag, startPoint x: 674, startPoint y: 251, endPoint x: 2, endPoint y: 16, distance: 711.8
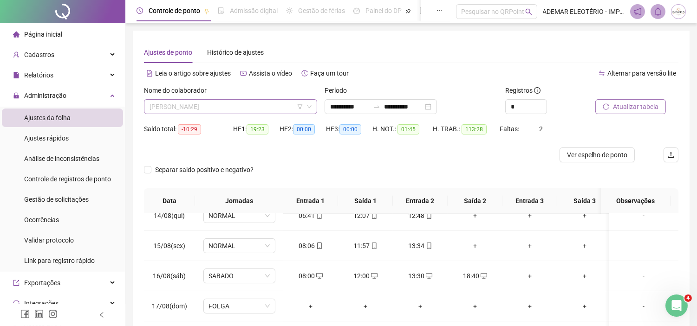
click at [244, 111] on span "ROBERTO ANTONIO GONZALEZ COELLO" at bounding box center [231, 107] width 162 height 14
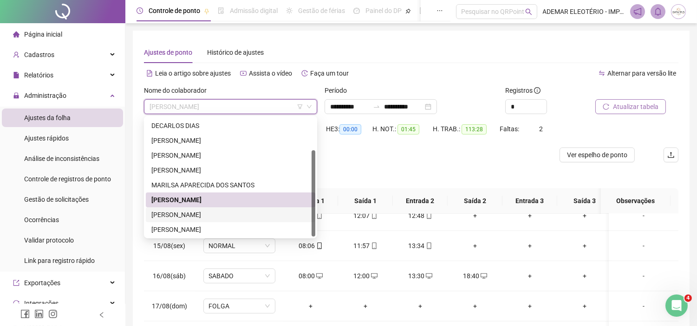
click at [187, 219] on div "THIAGO DA SILVA" at bounding box center [230, 215] width 158 height 10
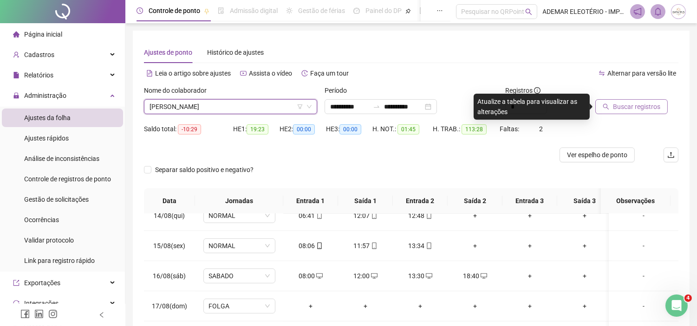
click at [635, 107] on span "Buscar registros" at bounding box center [636, 107] width 47 height 10
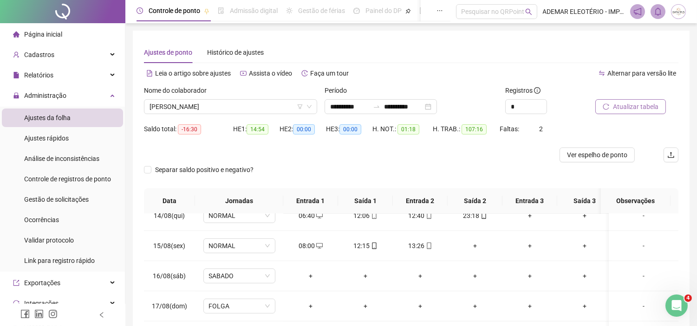
scroll to position [137, 0]
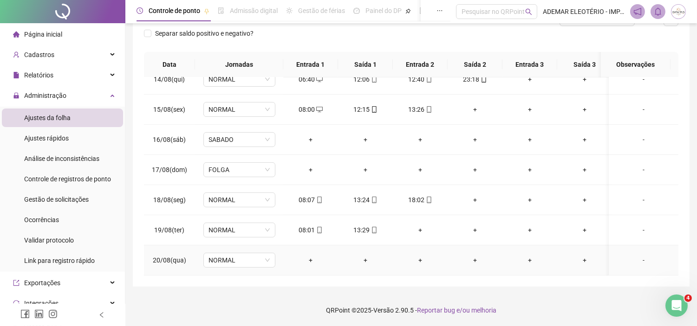
click at [310, 255] on div "+" at bounding box center [311, 260] width 40 height 10
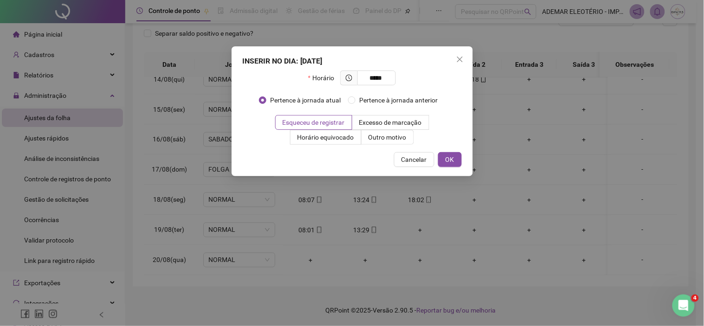
type input "*****"
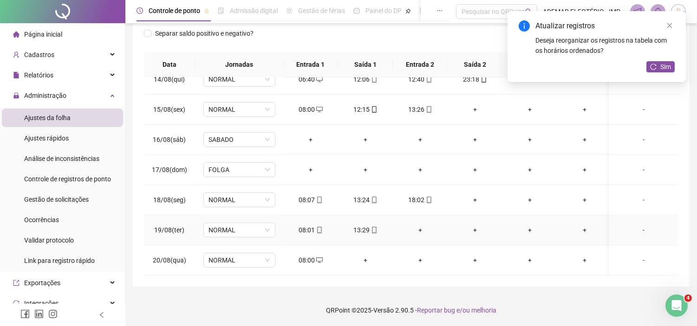
click at [422, 225] on div "+" at bounding box center [420, 230] width 40 height 10
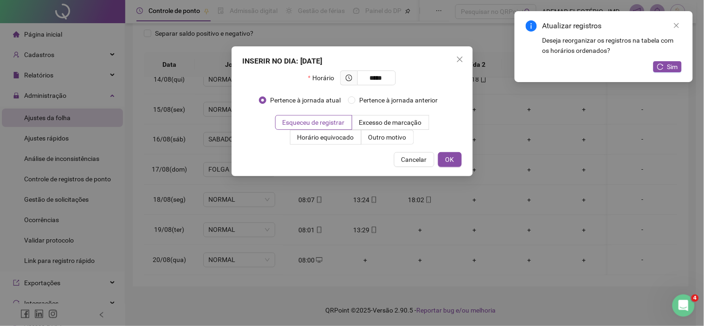
type input "*****"
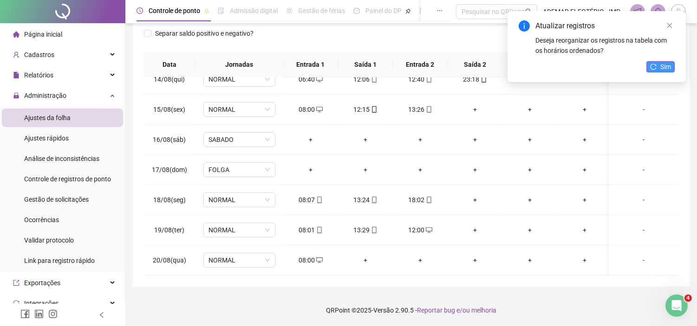
click at [657, 66] on button "Sim" at bounding box center [660, 66] width 28 height 11
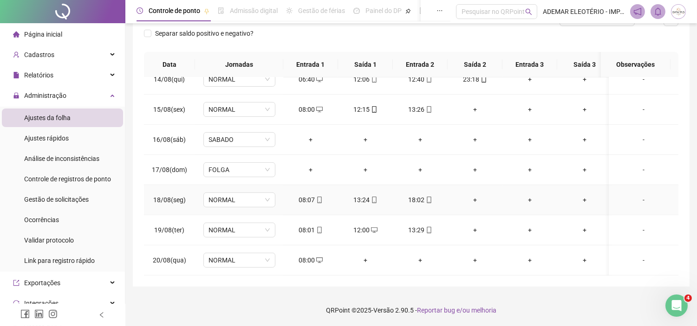
click at [475, 195] on div "+" at bounding box center [475, 200] width 40 height 10
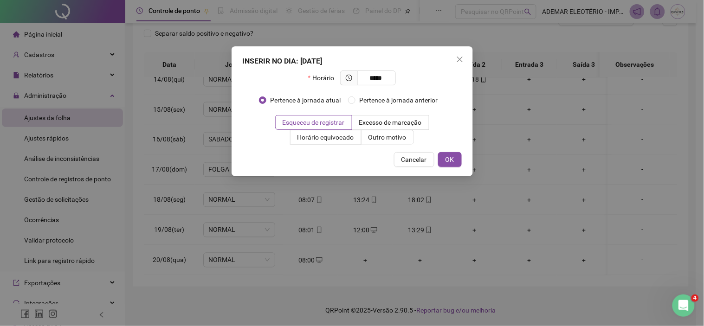
type input "*****"
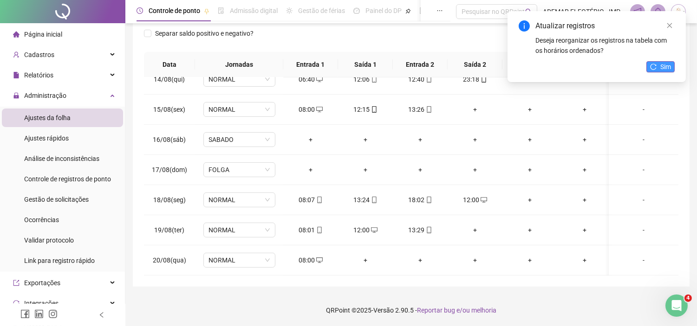
click at [653, 62] on button "Sim" at bounding box center [660, 66] width 28 height 11
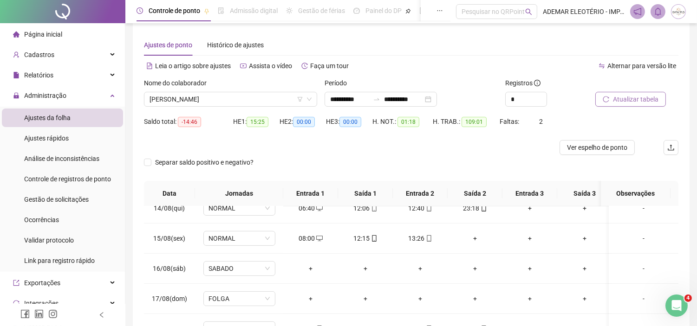
scroll to position [0, 0]
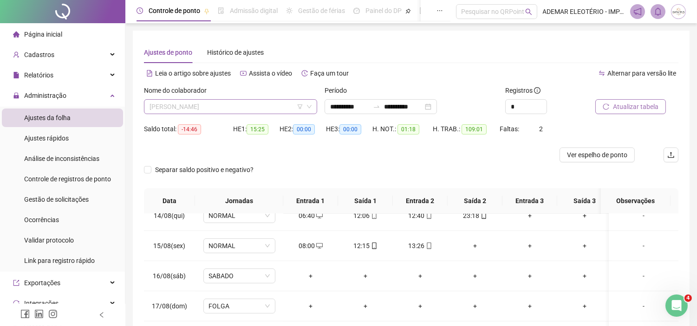
click at [234, 107] on span "THIAGO DA SILVA" at bounding box center [231, 107] width 162 height 14
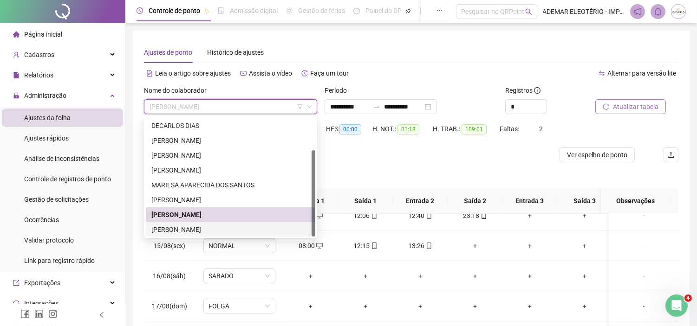
click at [192, 228] on div "THIAGO DE OLIVEIRA RODRIGUES" at bounding box center [230, 230] width 158 height 10
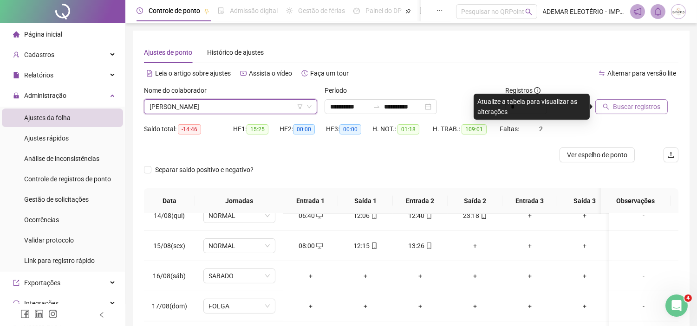
click at [646, 109] on span "Buscar registros" at bounding box center [636, 107] width 47 height 10
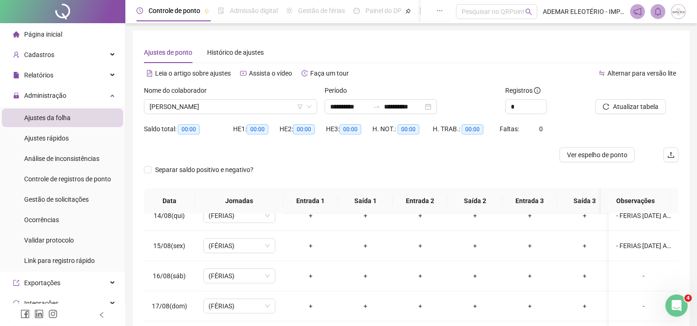
scroll to position [137, 0]
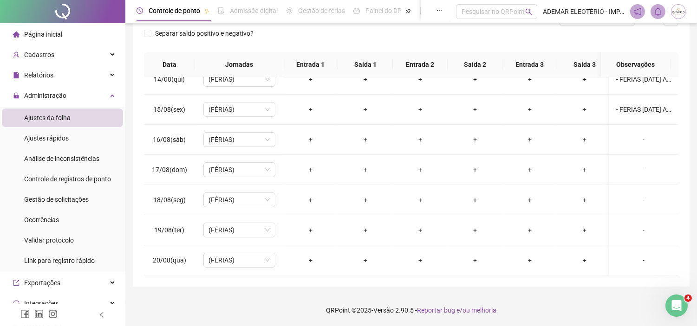
drag, startPoint x: 704, startPoint y: 117, endPoint x: 9, endPoint y: 1, distance: 704.4
click at [645, 104] on div "- FERIAS 30/07/25 A 28/08/2025" at bounding box center [643, 109] width 55 height 10
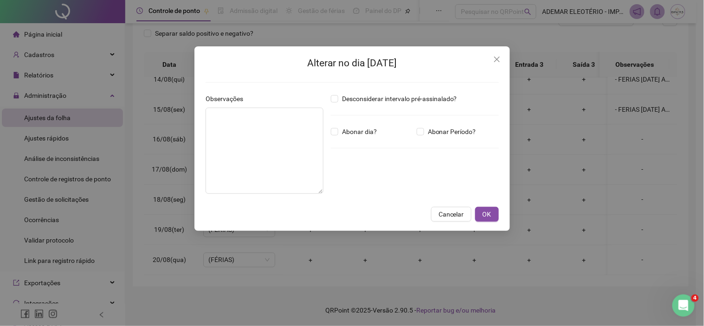
type textarea "**********"
drag, startPoint x: 249, startPoint y: 117, endPoint x: 152, endPoint y: 117, distance: 97.1
click at [152, 117] on div "**********" at bounding box center [352, 163] width 704 height 326
click at [447, 210] on span "Cancelar" at bounding box center [452, 214] width 26 height 10
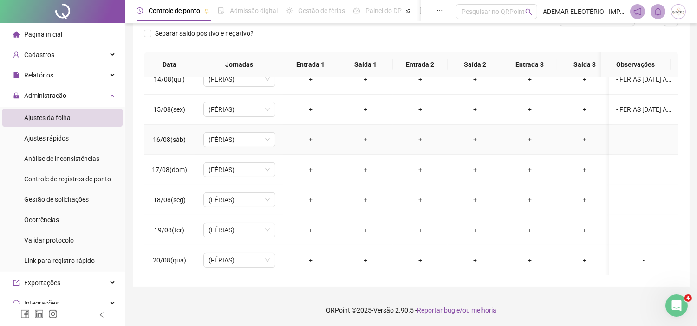
click at [642, 135] on div "-" at bounding box center [643, 140] width 55 height 10
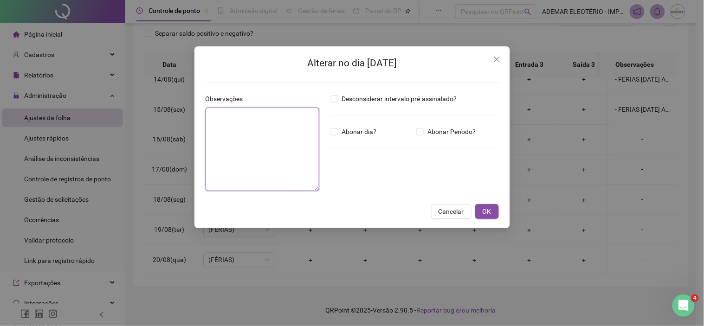
click at [219, 147] on textarea at bounding box center [263, 150] width 114 height 84
paste textarea "**********"
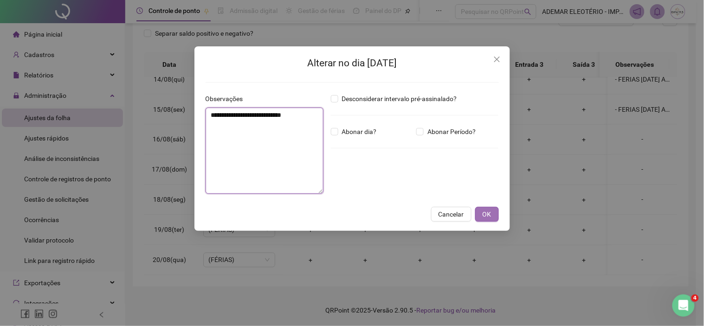
type textarea "**********"
click at [487, 210] on span "OK" at bounding box center [487, 214] width 9 height 10
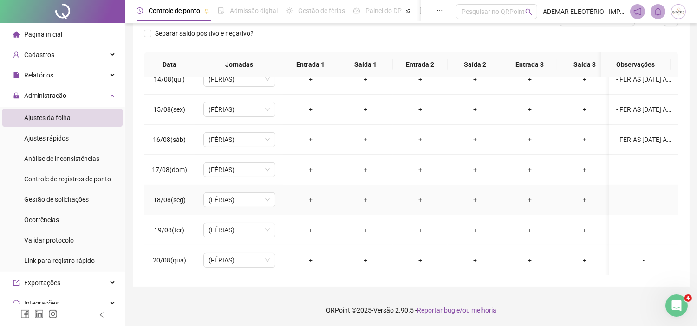
click at [639, 195] on div "-" at bounding box center [643, 200] width 55 height 10
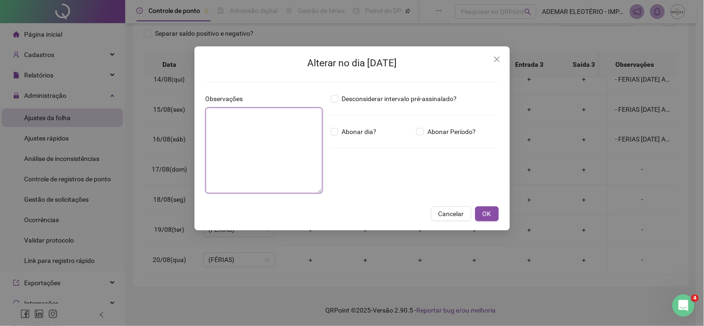
click at [253, 145] on textarea at bounding box center [264, 151] width 117 height 86
paste textarea "**********"
type textarea "**********"
click at [493, 215] on button "OK" at bounding box center [488, 214] width 24 height 15
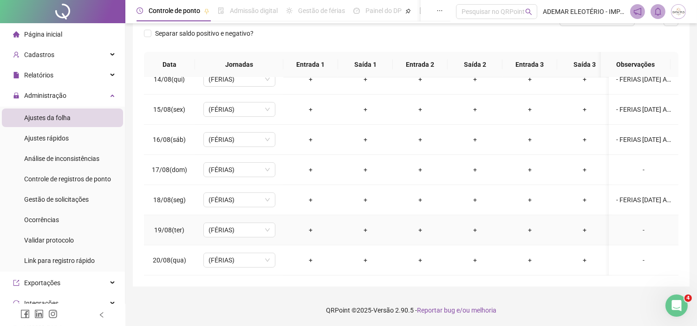
click at [635, 226] on div "-" at bounding box center [643, 230] width 55 height 10
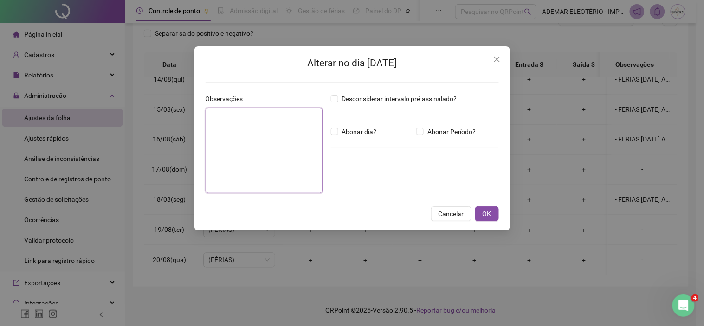
click at [267, 163] on textarea at bounding box center [264, 151] width 117 height 86
paste textarea "**********"
type textarea "**********"
click at [488, 216] on span "OK" at bounding box center [487, 214] width 9 height 10
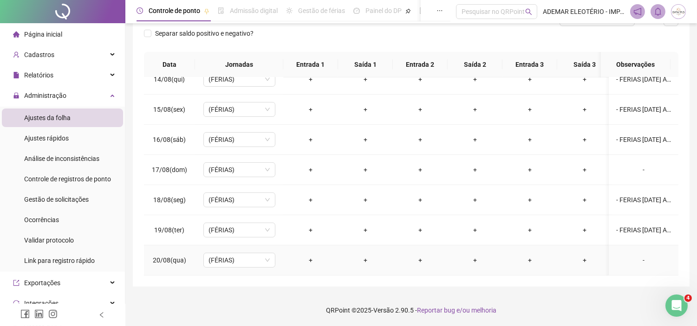
click at [633, 258] on td "-" at bounding box center [644, 261] width 70 height 30
click at [634, 255] on div "-" at bounding box center [643, 260] width 55 height 10
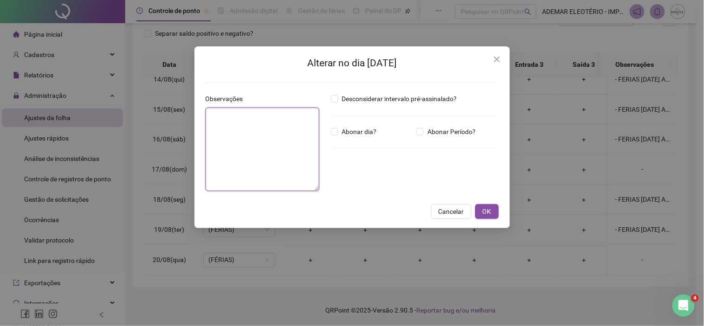
click at [249, 162] on textarea at bounding box center [263, 150] width 114 height 84
paste textarea "**********"
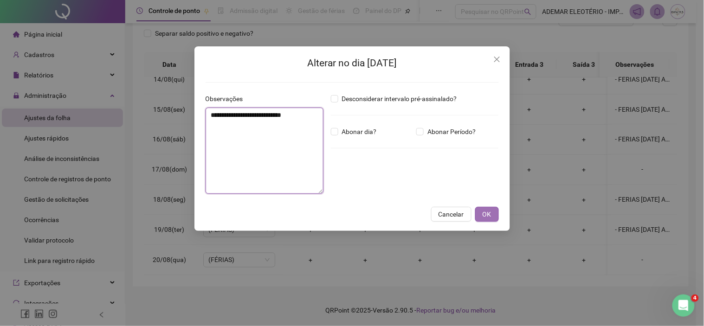
type textarea "**********"
click at [484, 212] on span "OK" at bounding box center [487, 214] width 9 height 10
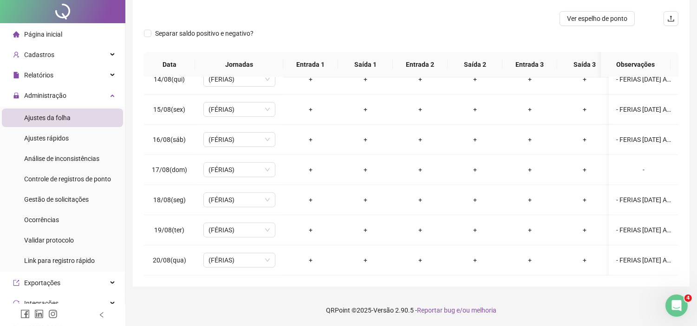
scroll to position [0, 0]
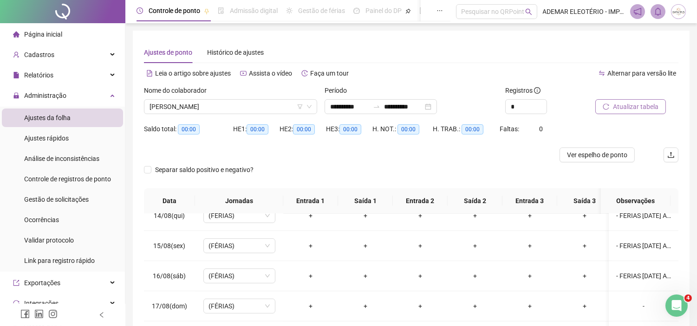
click at [628, 100] on button "Atualizar tabela" at bounding box center [630, 106] width 71 height 15
click at [43, 197] on span "Gestão de solicitações" at bounding box center [56, 199] width 65 height 7
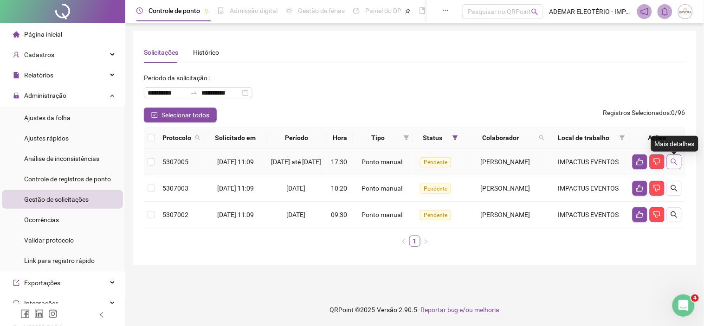
click at [673, 165] on icon "search" at bounding box center [674, 161] width 7 height 7
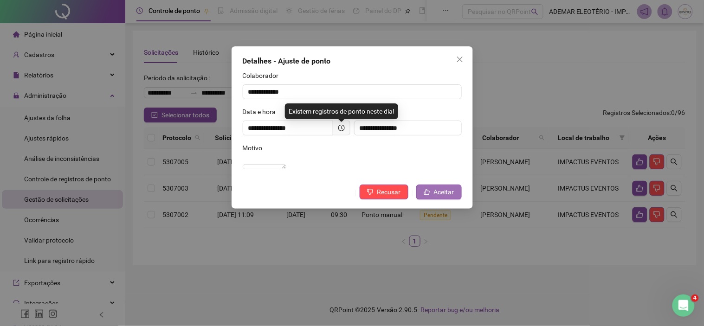
click at [442, 197] on span "Aceitar" at bounding box center [444, 192] width 20 height 10
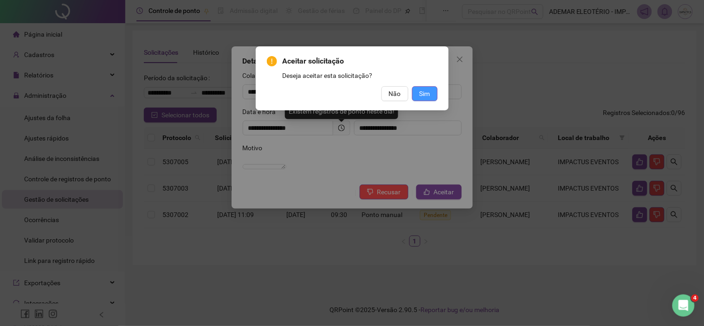
click at [421, 93] on span "Sim" at bounding box center [425, 94] width 11 height 10
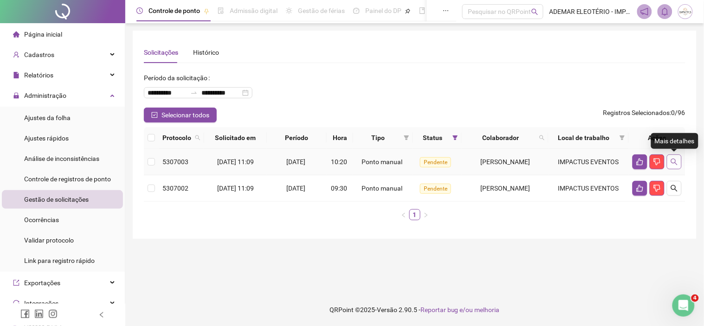
click at [677, 163] on icon "search" at bounding box center [674, 161] width 7 height 7
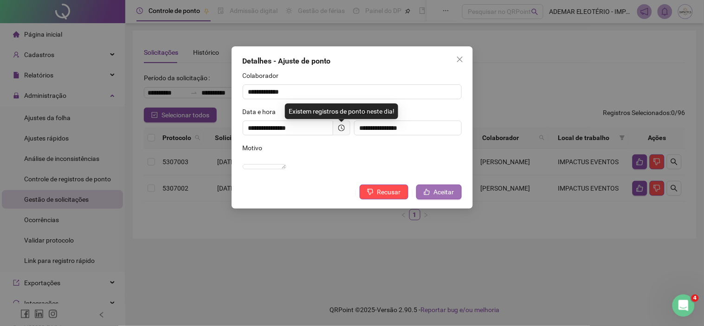
click at [452, 197] on span "Aceitar" at bounding box center [444, 192] width 20 height 10
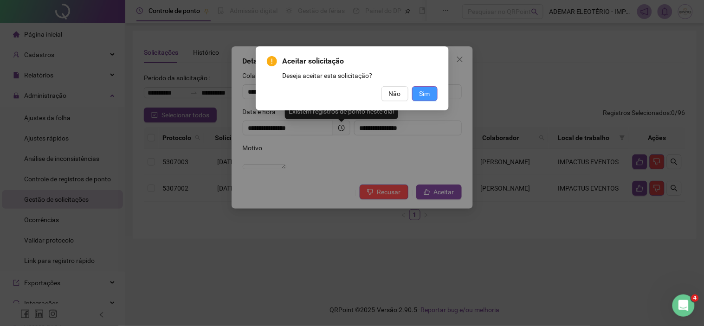
click at [418, 99] on button "Sim" at bounding box center [425, 93] width 26 height 15
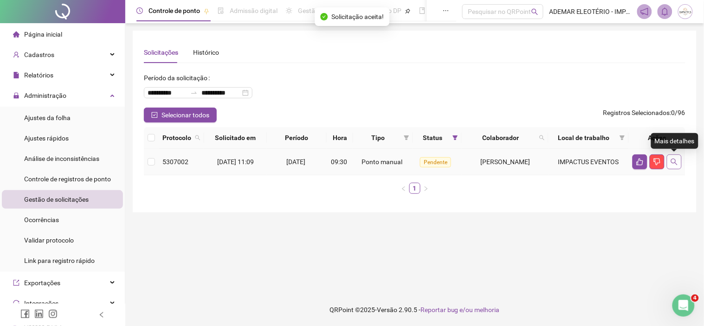
click at [676, 163] on icon "search" at bounding box center [674, 162] width 7 height 7
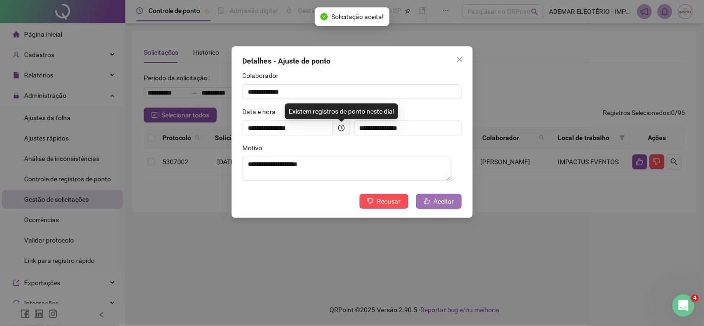
click at [443, 202] on span "Aceitar" at bounding box center [444, 201] width 20 height 10
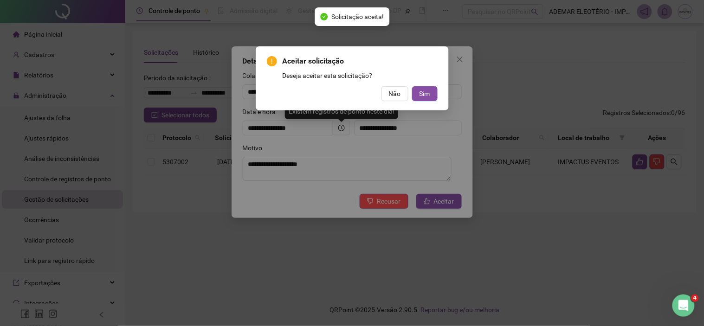
click at [439, 92] on div "Aceitar solicitação Deseja aceitar esta solicitação? Não Sim" at bounding box center [352, 78] width 193 height 64
click at [434, 94] on button "Sim" at bounding box center [425, 93] width 26 height 15
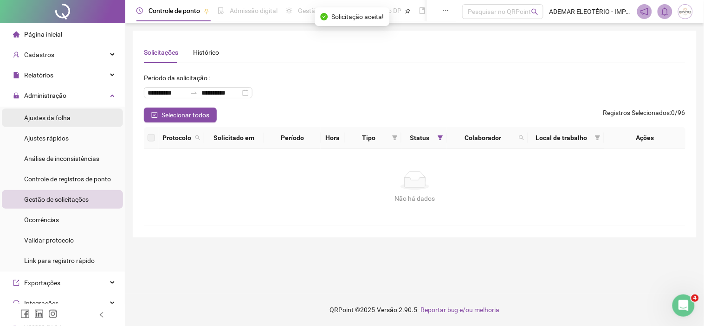
click at [43, 115] on span "Ajustes da folha" at bounding box center [47, 117] width 46 height 7
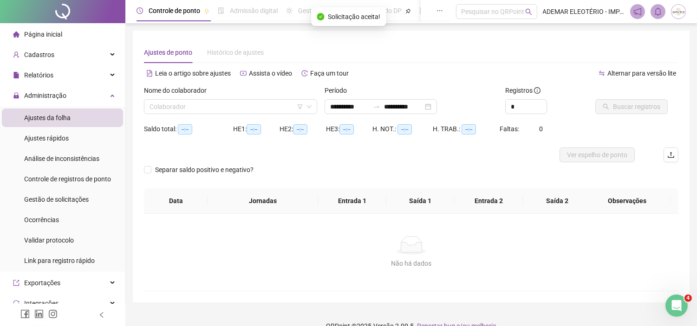
type input "**********"
click at [255, 110] on input "search" at bounding box center [227, 107] width 154 height 14
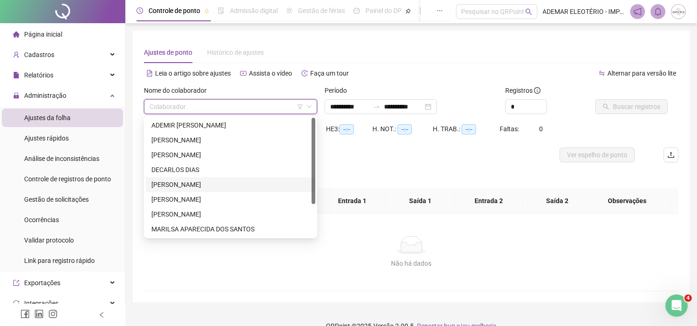
click at [172, 182] on div "EVANDRO ROSSI" at bounding box center [230, 185] width 158 height 10
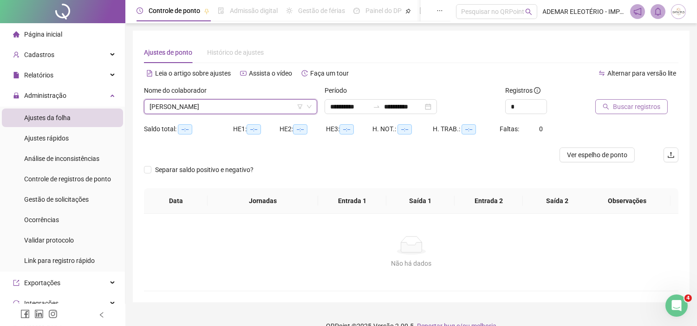
click at [634, 105] on span "Buscar registros" at bounding box center [636, 107] width 47 height 10
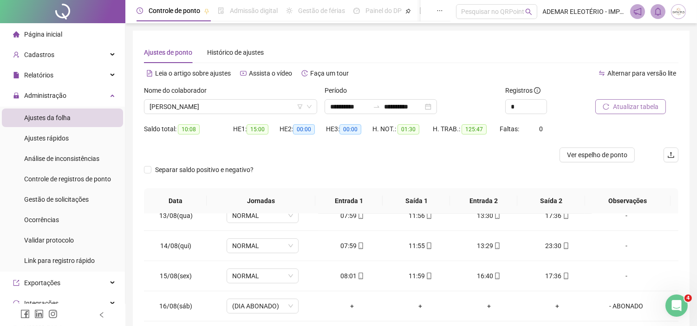
click at [632, 107] on span "Atualizar tabela" at bounding box center [636, 107] width 46 height 10
click at [545, 102] on icon "up" at bounding box center [546, 103] width 3 height 3
type input "*"
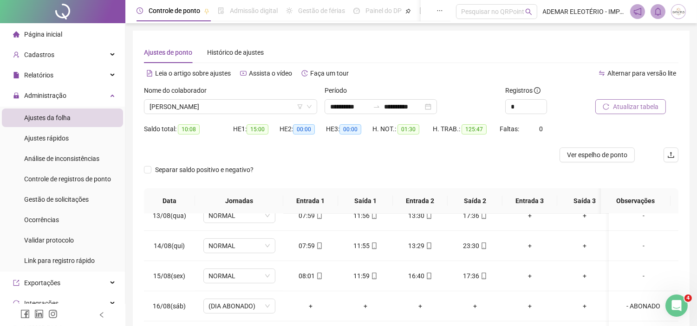
click at [632, 102] on span "Atualizar tabela" at bounding box center [636, 107] width 46 height 10
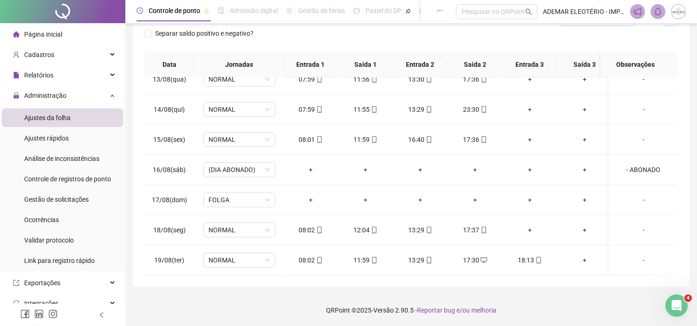
scroll to position [0, 11]
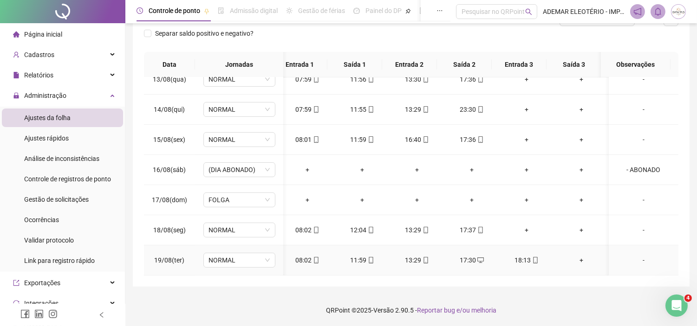
click at [515, 258] on div "18:13" at bounding box center [527, 260] width 40 height 10
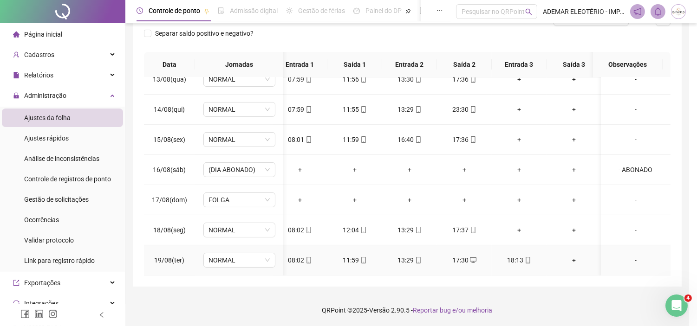
type input "**********"
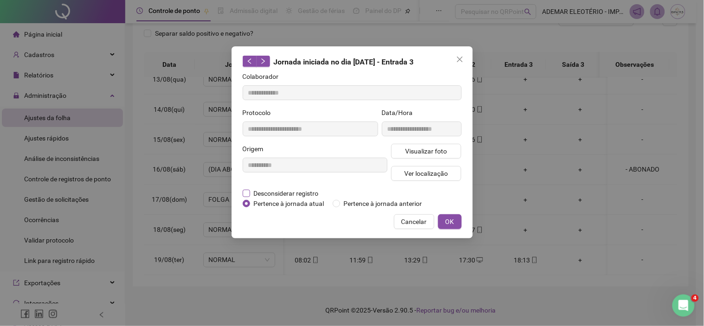
click at [252, 191] on span "Desconsiderar registro" at bounding box center [286, 194] width 72 height 10
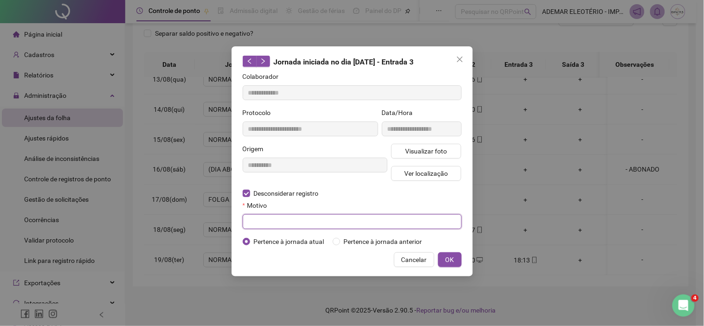
click at [274, 217] on input "text" at bounding box center [352, 222] width 219 height 15
type input "******"
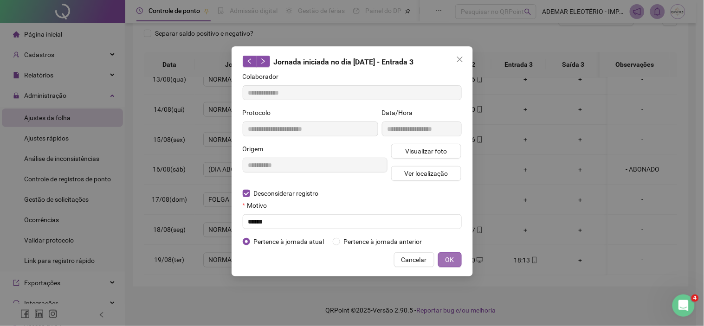
click at [453, 258] on span "OK" at bounding box center [450, 260] width 9 height 10
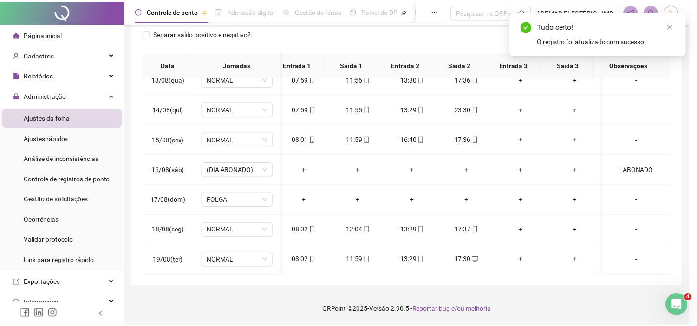
scroll to position [376, 3]
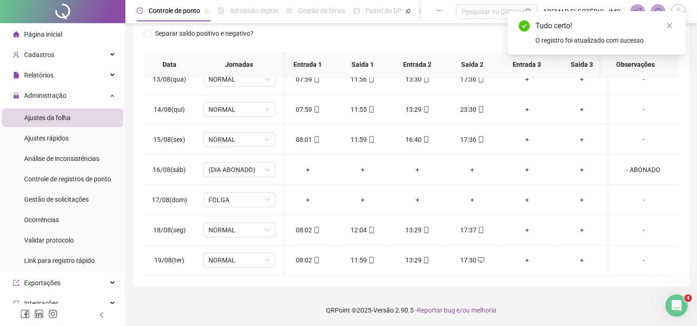
drag, startPoint x: 697, startPoint y: 173, endPoint x: 695, endPoint y: 91, distance: 82.7
click at [695, 65] on div "**********" at bounding box center [411, 94] width 572 height 463
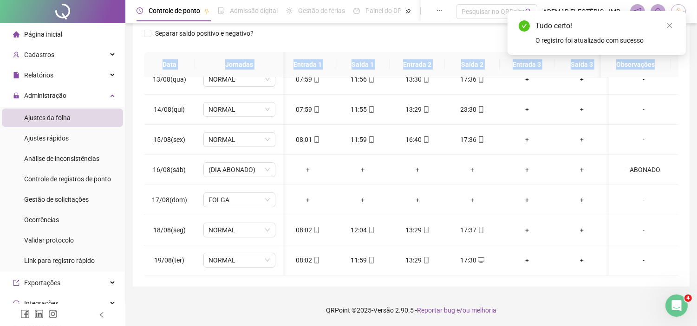
click at [681, 170] on div "**********" at bounding box center [411, 90] width 557 height 393
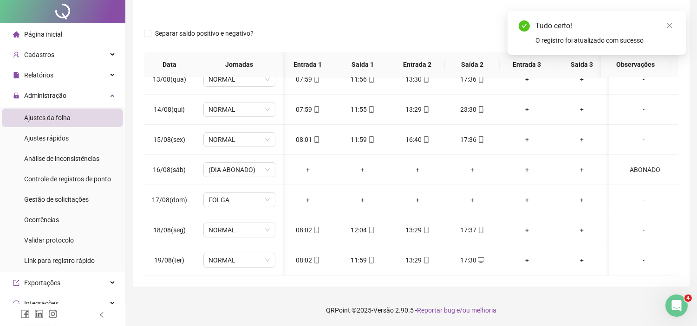
scroll to position [0, 0]
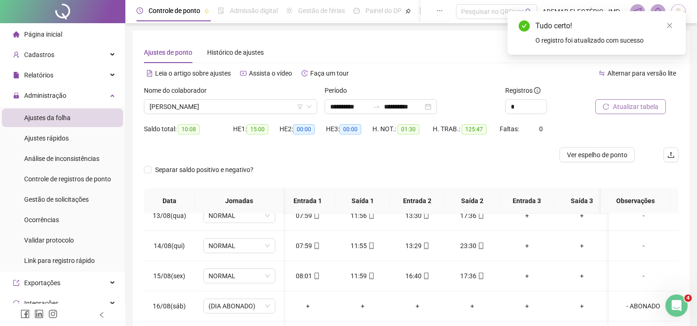
click at [616, 114] on div "Atualizar tabela" at bounding box center [637, 103] width 91 height 36
click at [619, 105] on span "Atualizar tabela" at bounding box center [636, 107] width 46 height 10
